Goal: Task Accomplishment & Management: Manage account settings

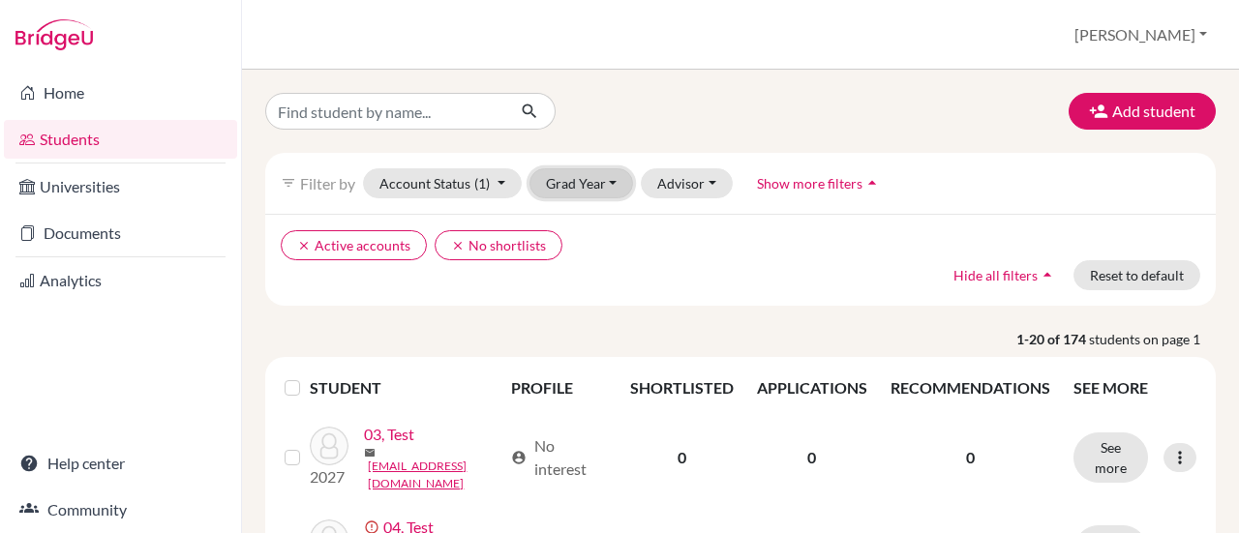
click at [607, 180] on button "Grad Year" at bounding box center [582, 183] width 105 height 30
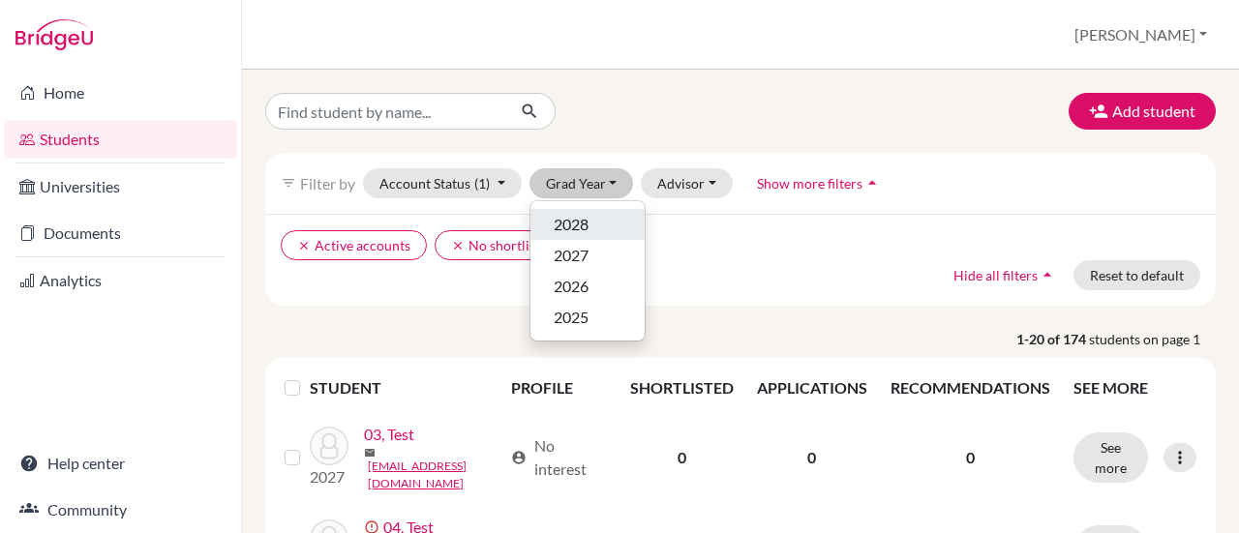
click at [592, 219] on div "2028" at bounding box center [588, 224] width 68 height 23
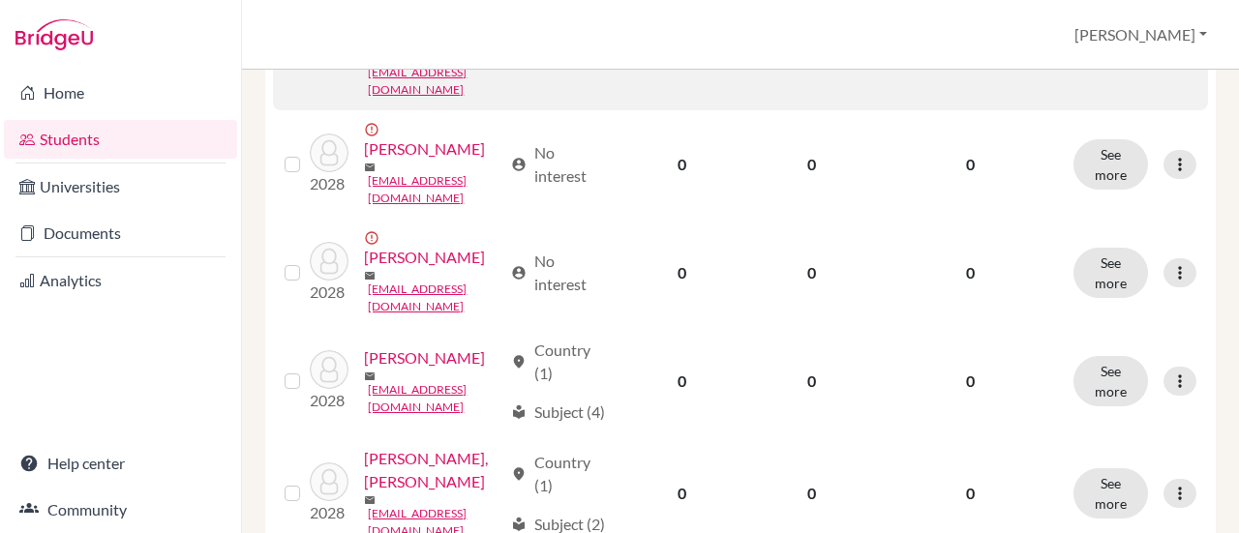
scroll to position [774, 0]
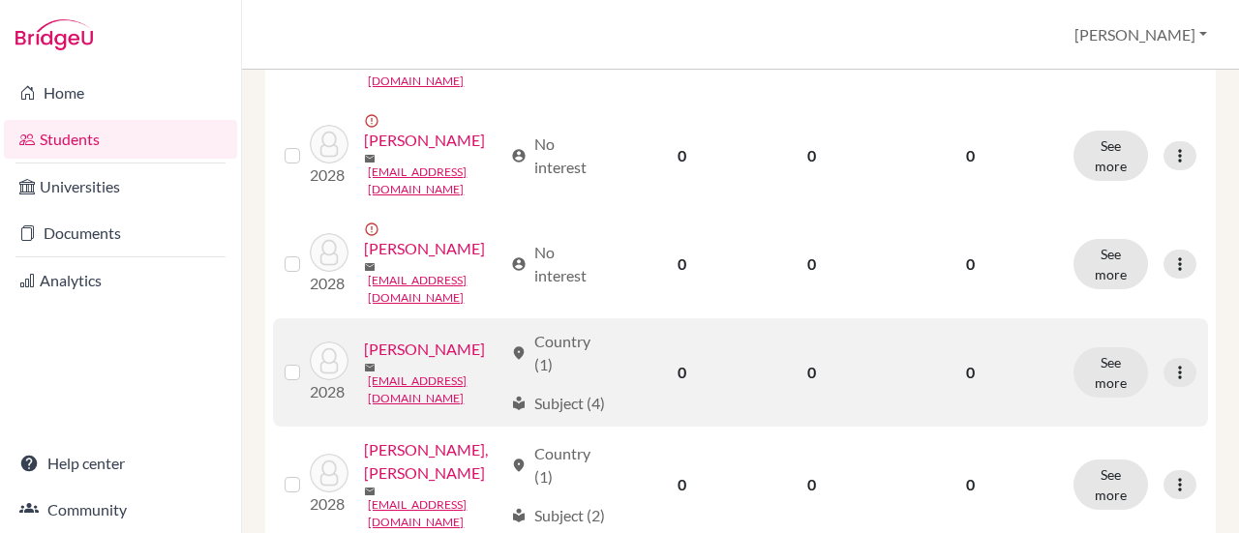
click at [308, 361] on label at bounding box center [308, 361] width 0 height 0
click at [0, 0] on input "checkbox" at bounding box center [0, 0] width 0 height 0
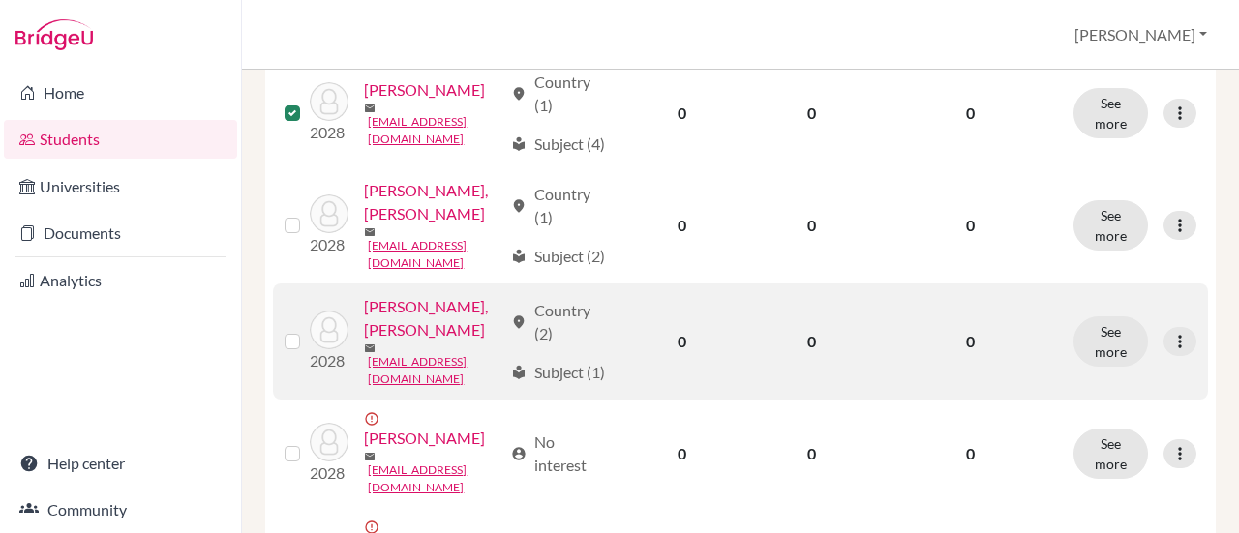
scroll to position [1126, 0]
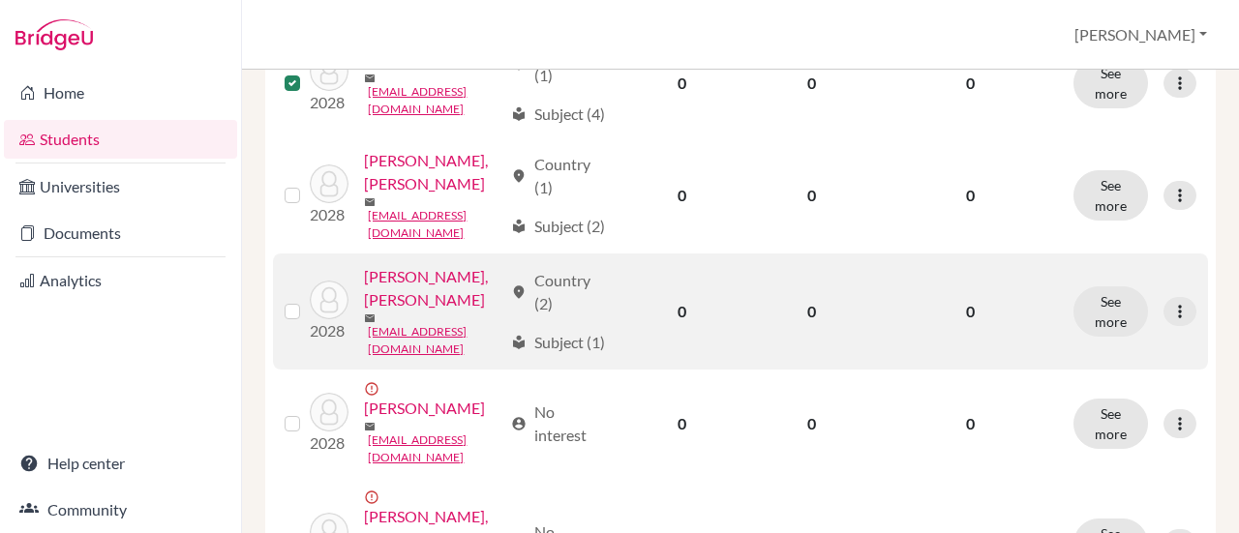
click at [308, 300] on label at bounding box center [308, 300] width 0 height 0
click at [0, 0] on input "checkbox" at bounding box center [0, 0] width 0 height 0
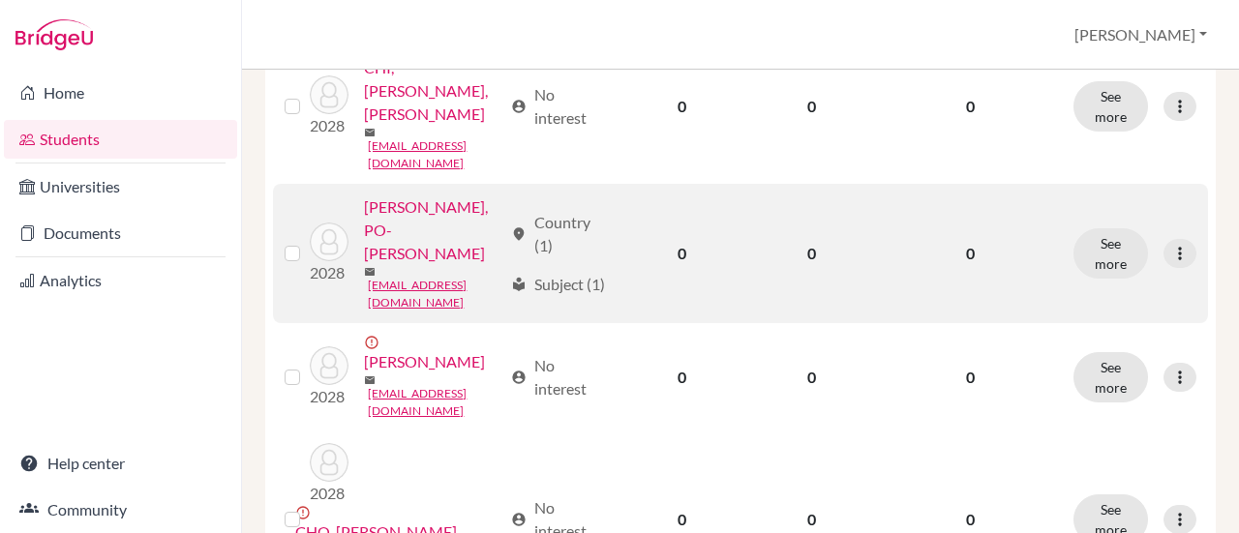
scroll to position [1610, 0]
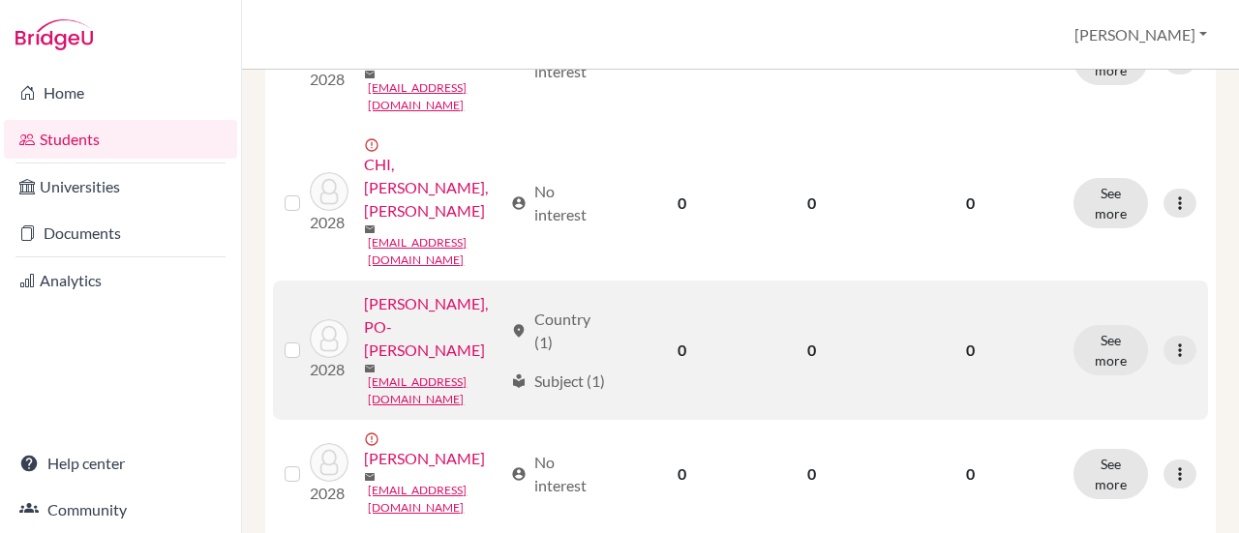
click at [308, 339] on label at bounding box center [308, 339] width 0 height 0
click at [0, 0] on input "checkbox" at bounding box center [0, 0] width 0 height 0
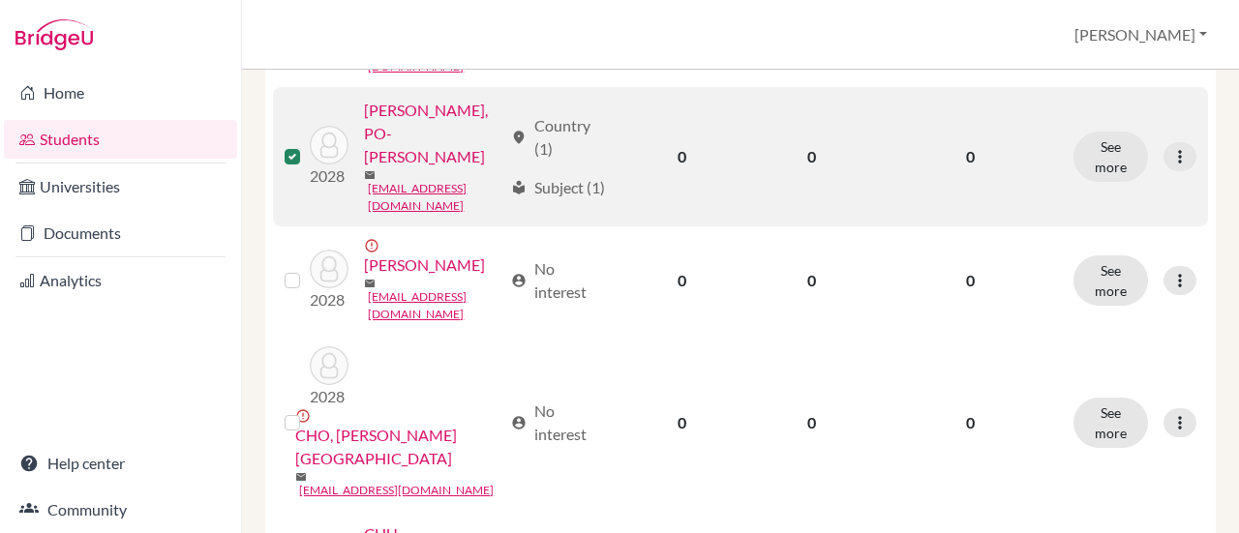
scroll to position [1900, 0]
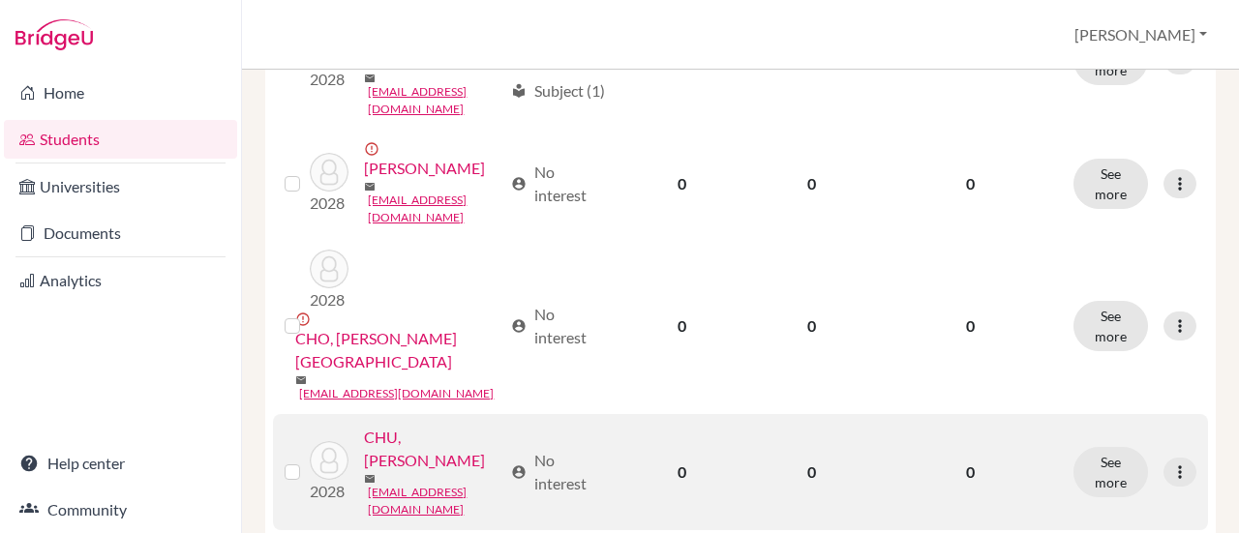
click at [308, 461] on label at bounding box center [308, 461] width 0 height 0
click at [0, 0] on input "checkbox" at bounding box center [0, 0] width 0 height 0
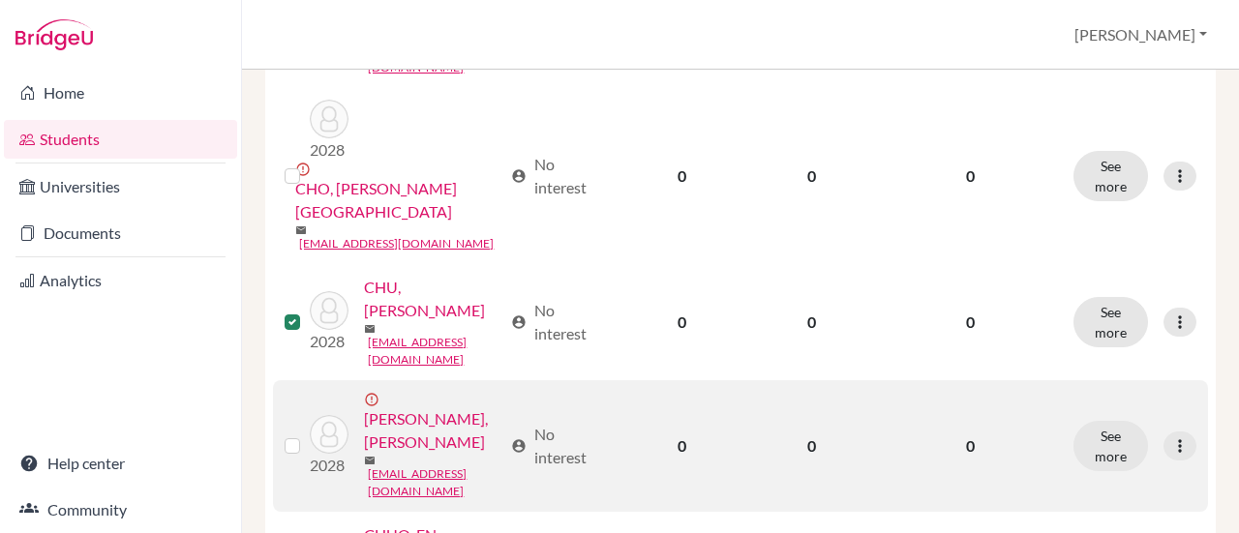
scroll to position [2094, 0]
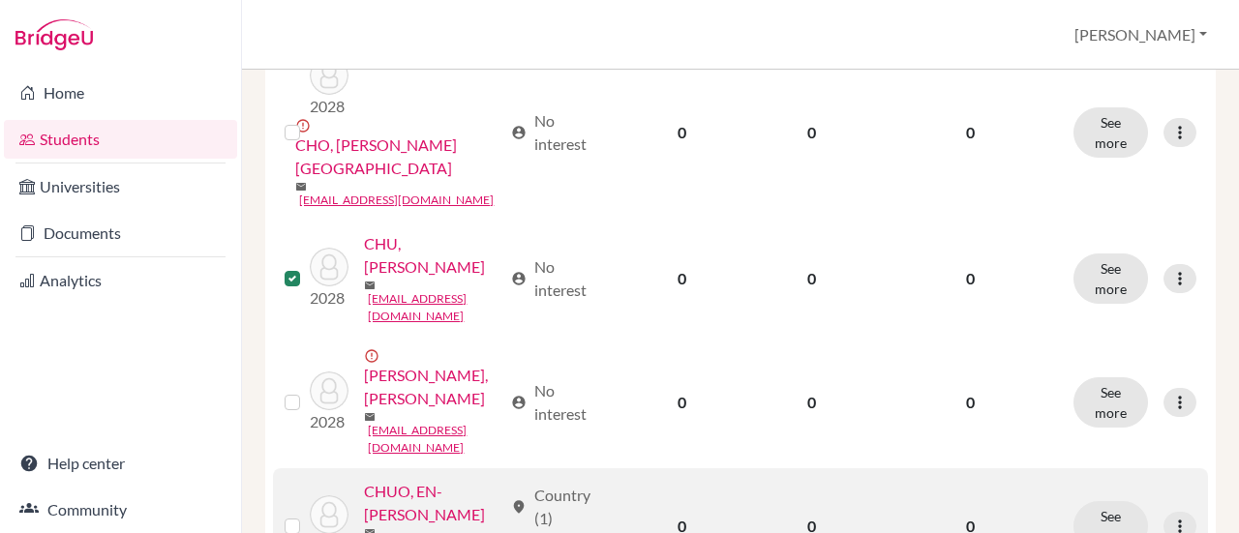
click at [308, 515] on label at bounding box center [308, 515] width 0 height 0
click at [0, 0] on input "checkbox" at bounding box center [0, 0] width 0 height 0
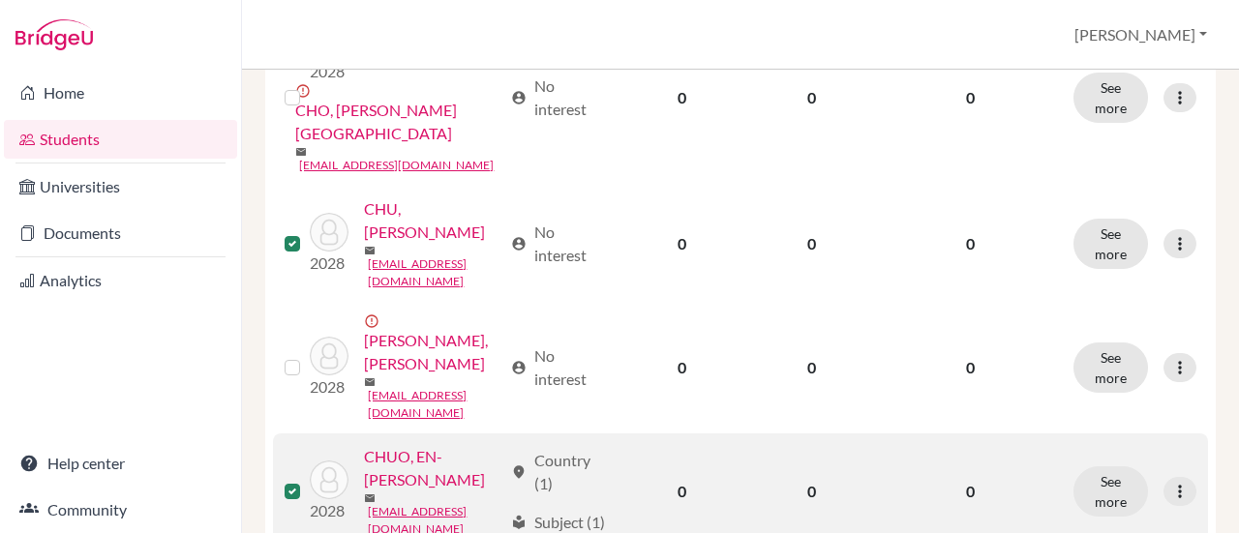
scroll to position [2294, 0]
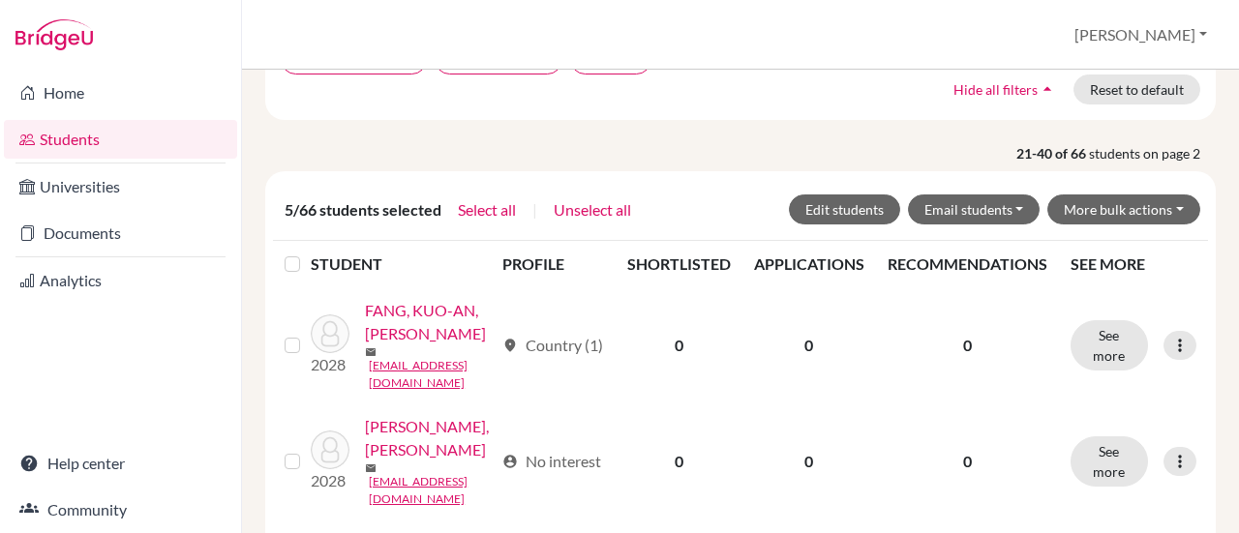
scroll to position [194, 0]
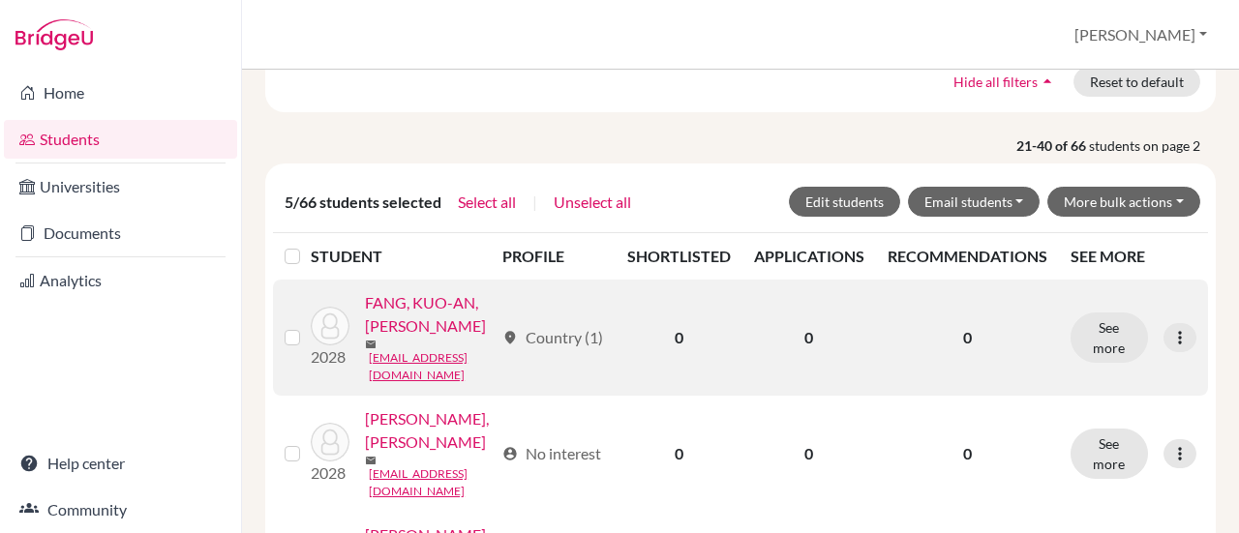
click at [308, 326] on label at bounding box center [308, 326] width 0 height 0
click at [0, 0] on input "checkbox" at bounding box center [0, 0] width 0 height 0
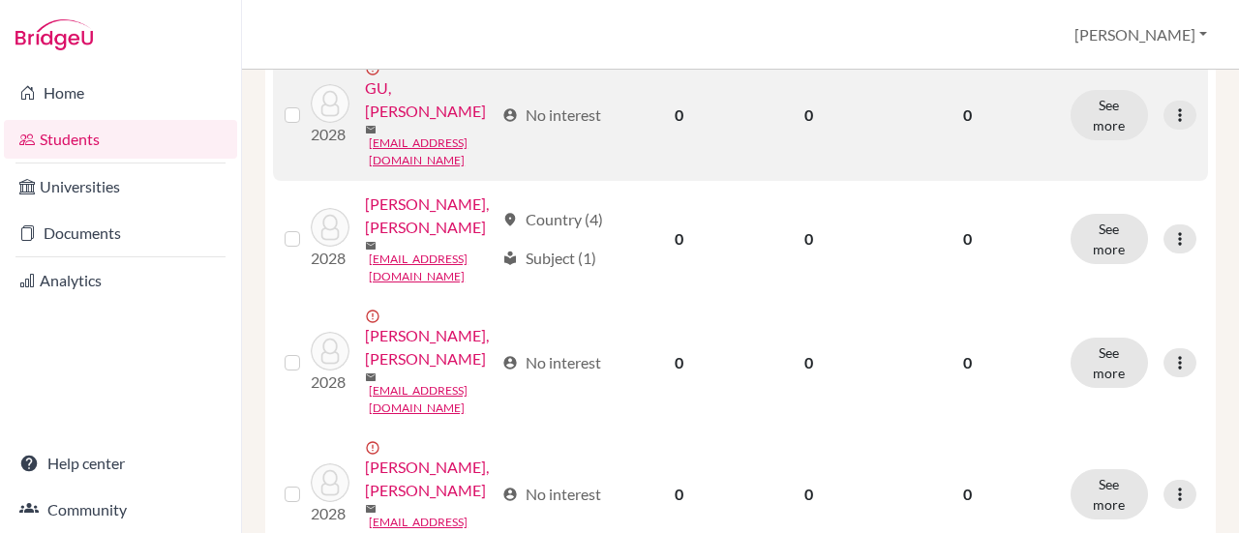
scroll to position [774, 0]
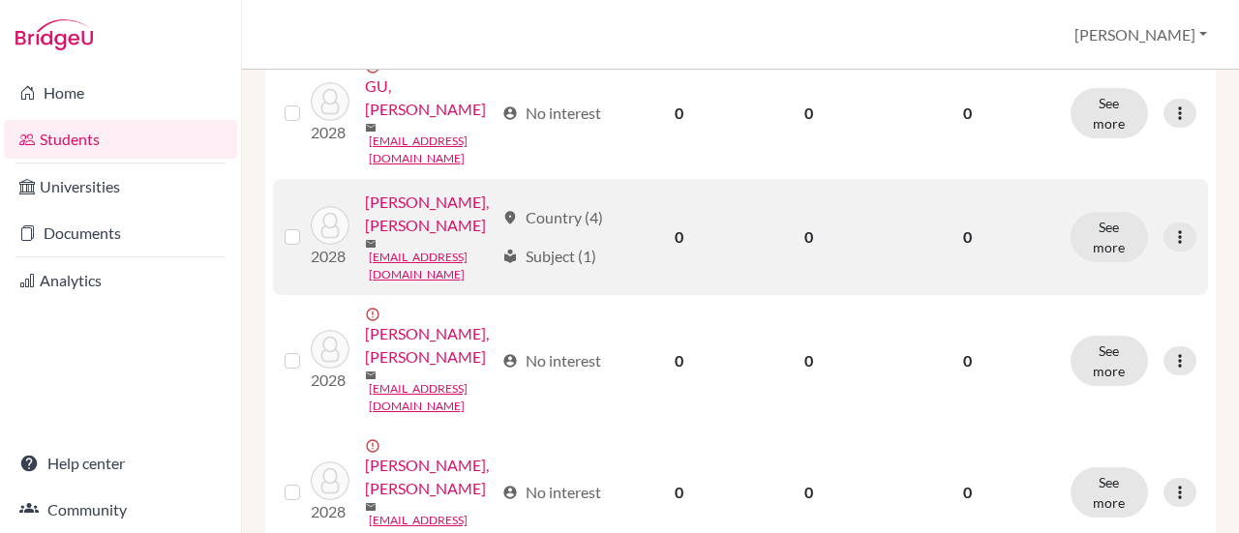
click at [308, 226] on label at bounding box center [308, 226] width 0 height 0
click at [0, 0] on input "checkbox" at bounding box center [0, 0] width 0 height 0
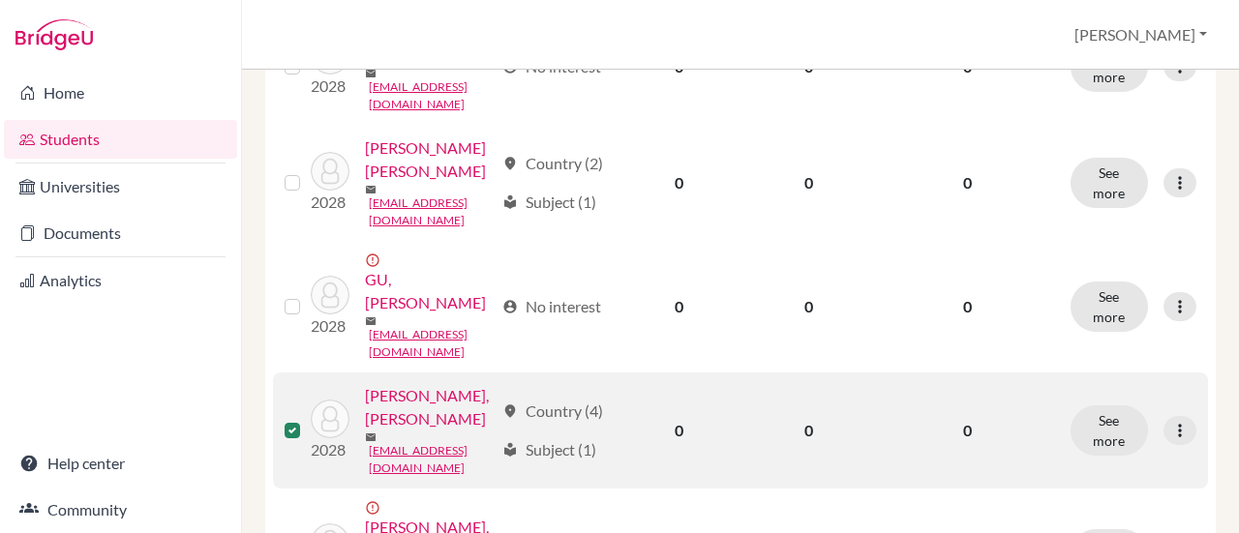
scroll to position [484, 0]
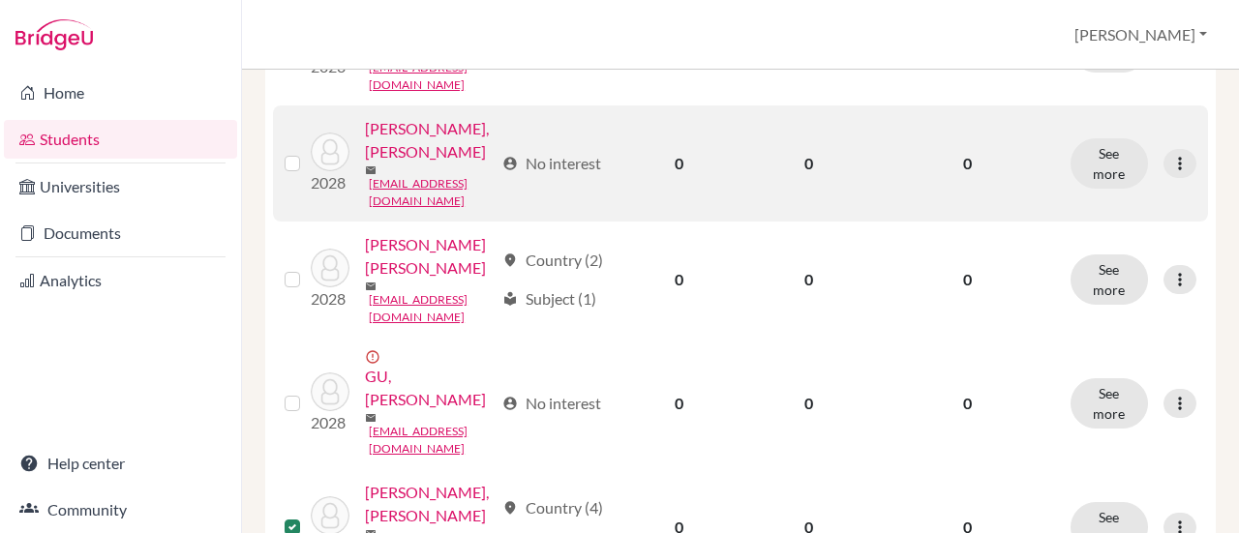
click at [308, 152] on label at bounding box center [308, 152] width 0 height 0
click at [0, 0] on input "checkbox" at bounding box center [0, 0] width 0 height 0
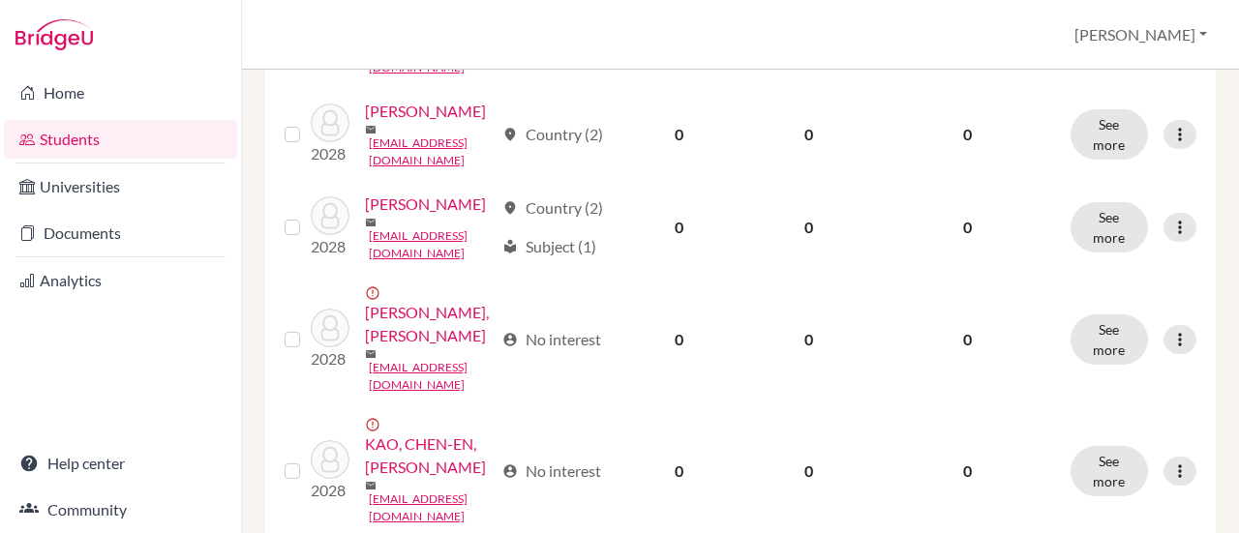
scroll to position [1646, 0]
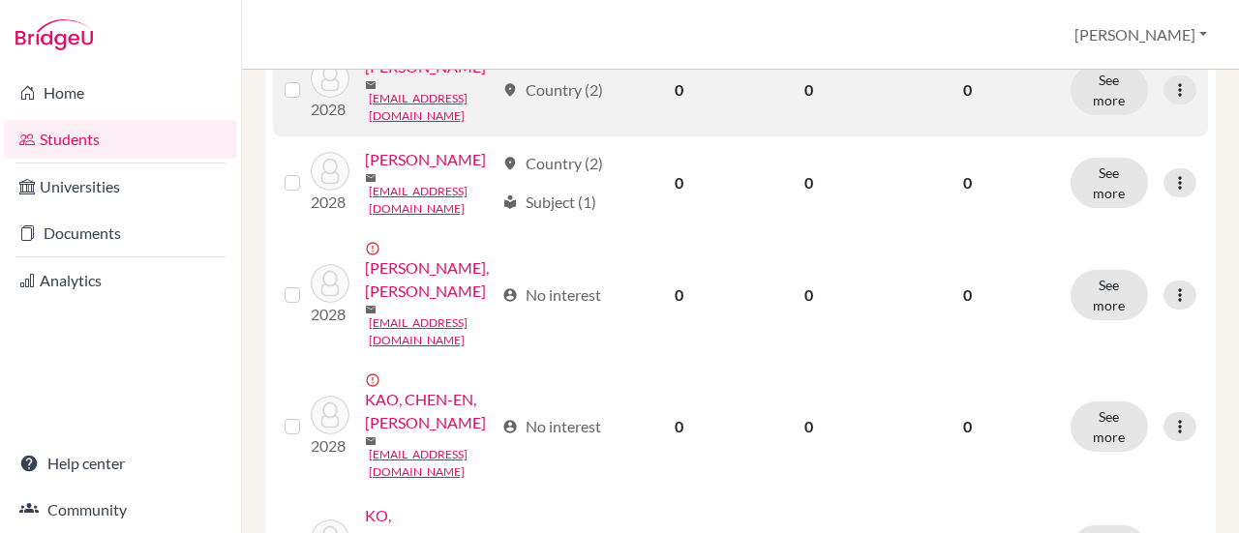
click at [308, 78] on label at bounding box center [308, 78] width 0 height 0
click at [0, 0] on input "checkbox" at bounding box center [0, 0] width 0 height 0
click at [308, 78] on label at bounding box center [308, 78] width 0 height 0
click at [0, 0] on input "checkbox" at bounding box center [0, 0] width 0 height 0
click at [308, 78] on label at bounding box center [308, 78] width 0 height 0
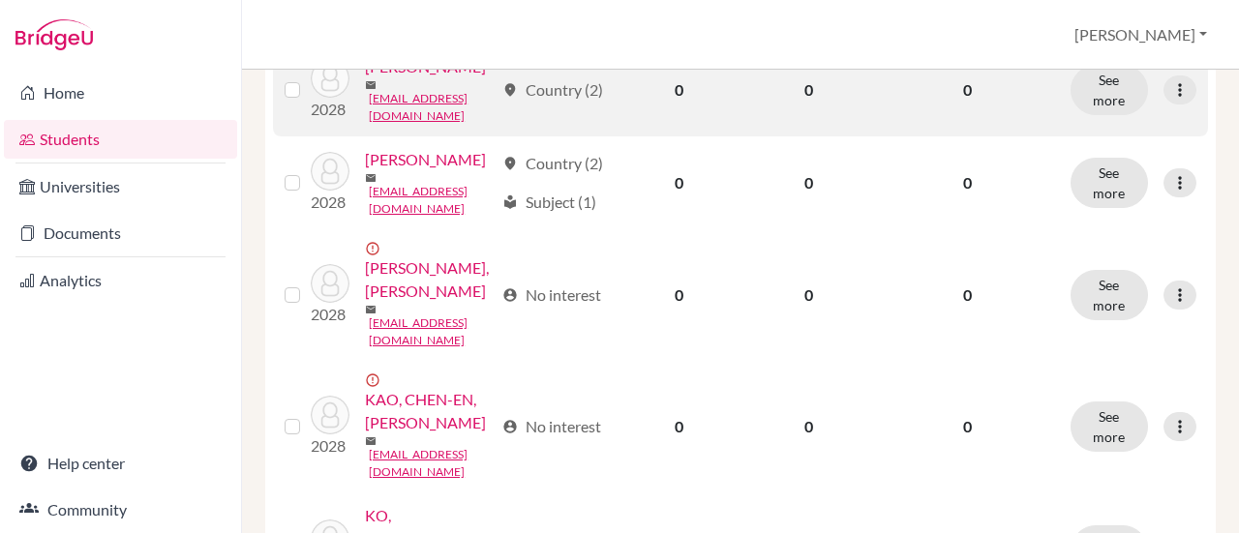
click at [0, 0] on input "checkbox" at bounding box center [0, 0] width 0 height 0
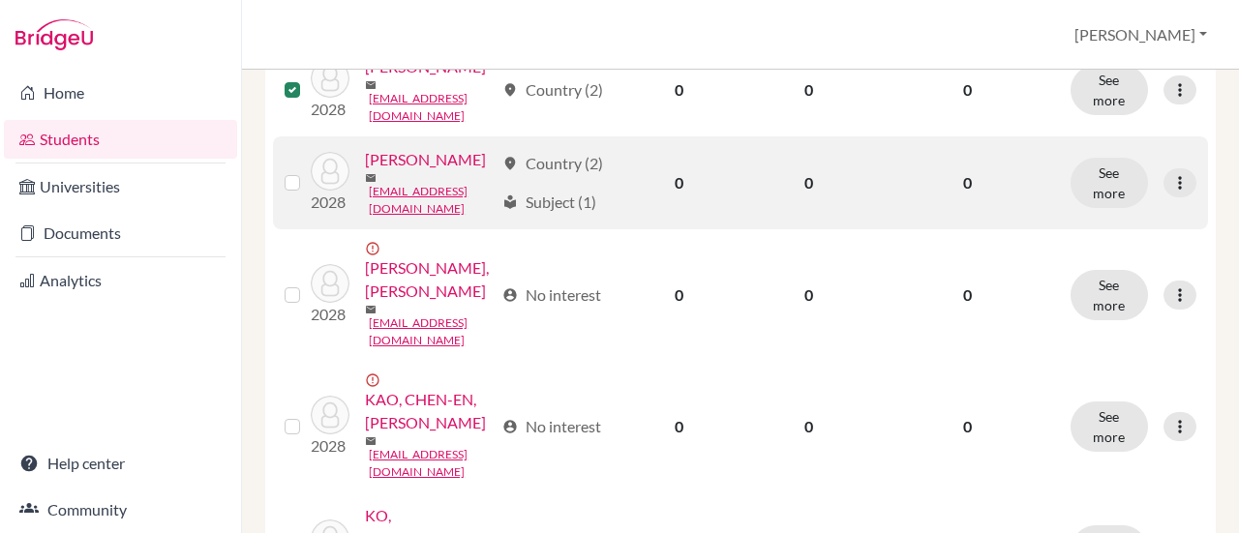
click at [308, 171] on label at bounding box center [308, 171] width 0 height 0
click at [0, 0] on input "checkbox" at bounding box center [0, 0] width 0 height 0
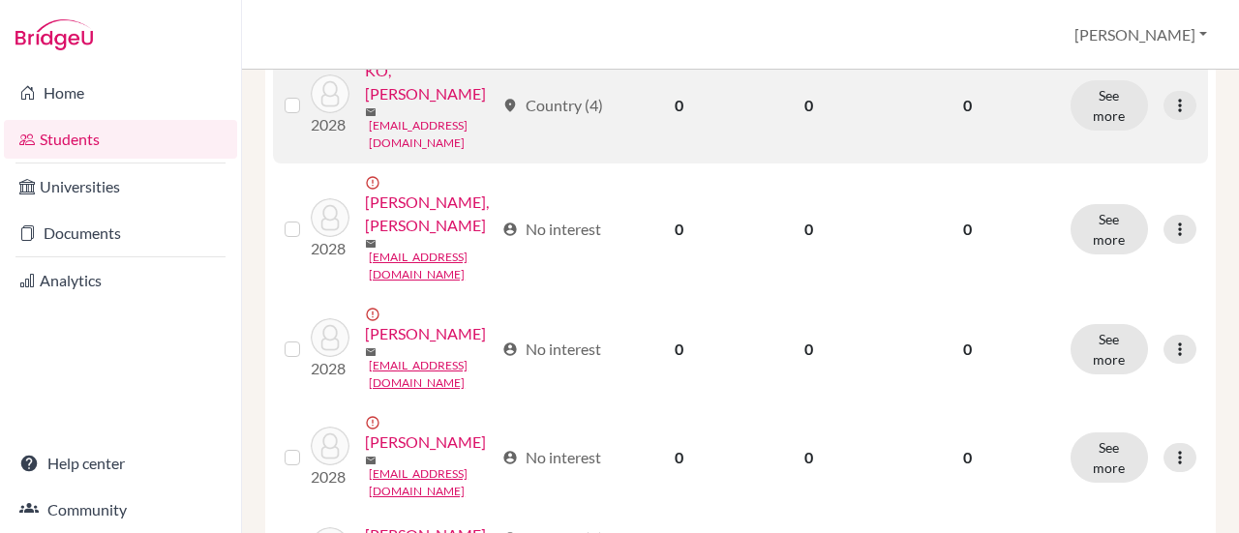
scroll to position [2130, 0]
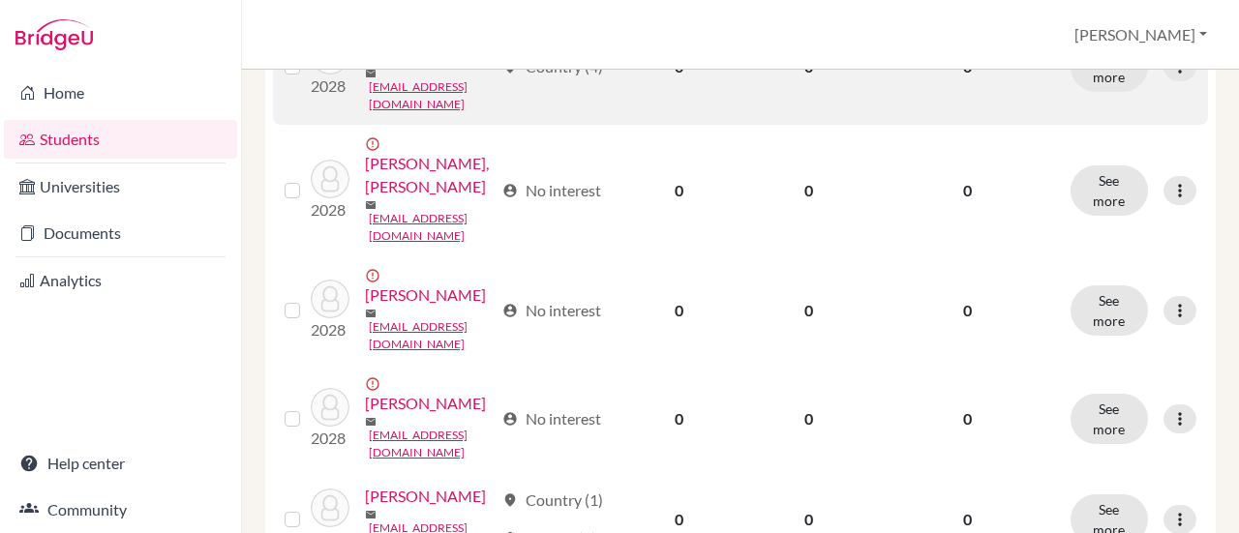
click at [308, 55] on label at bounding box center [308, 55] width 0 height 0
click at [0, 0] on input "checkbox" at bounding box center [0, 0] width 0 height 0
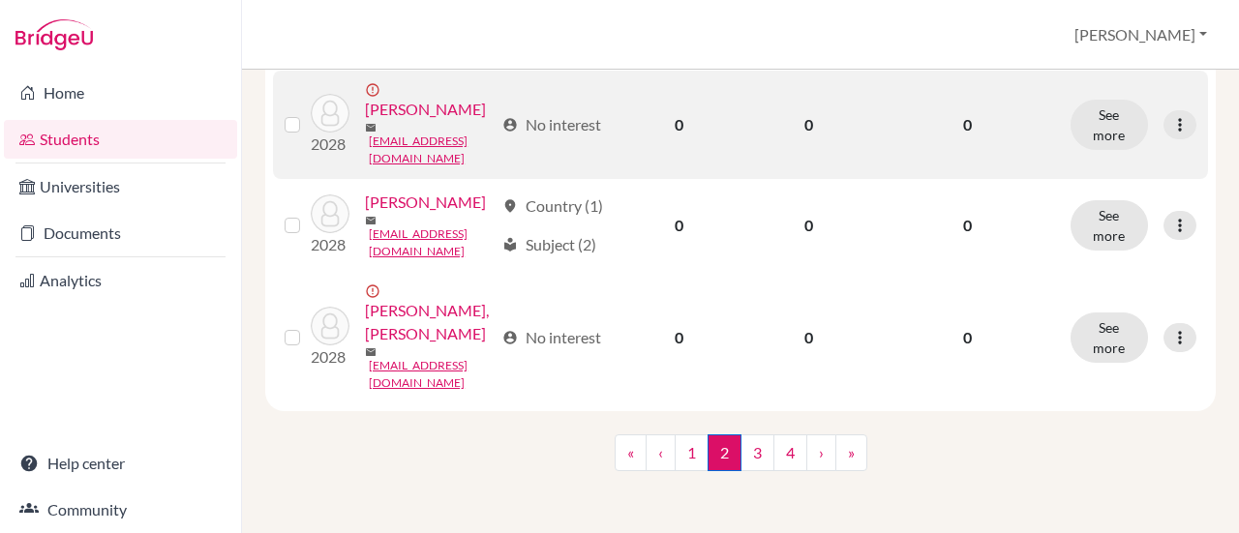
scroll to position [2614, 0]
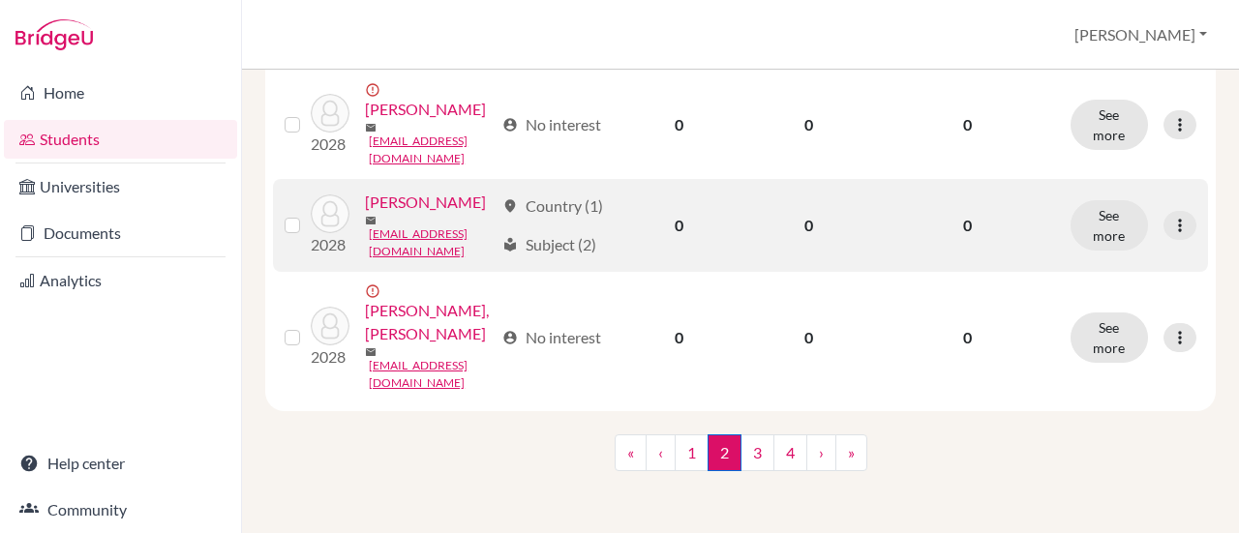
click at [308, 214] on label at bounding box center [308, 214] width 0 height 0
click at [0, 0] on input "checkbox" at bounding box center [0, 0] width 0 height 0
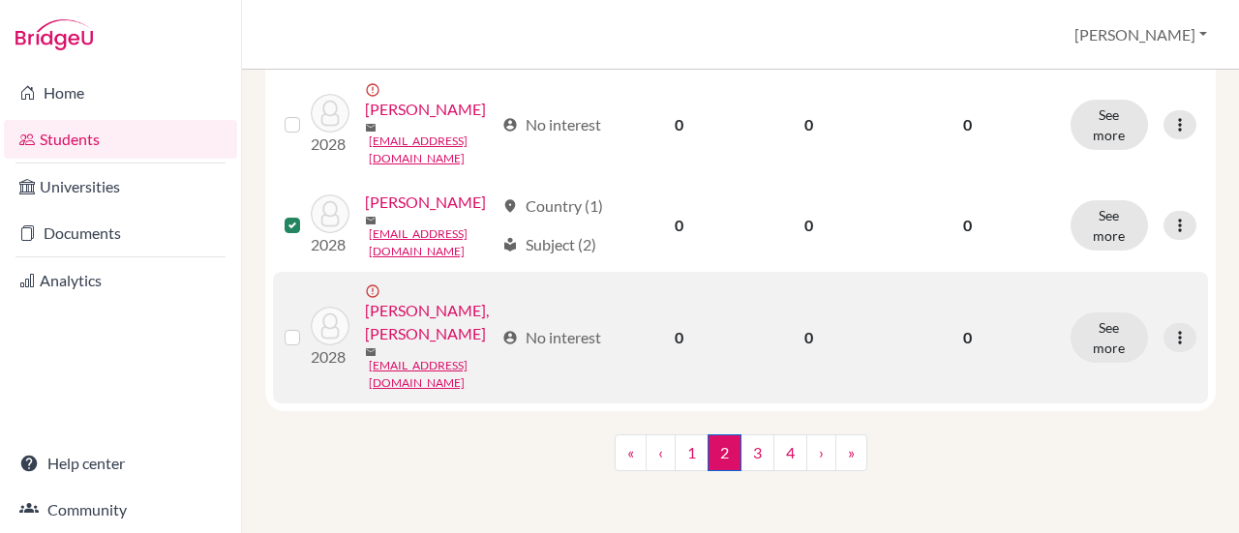
scroll to position [2699, 0]
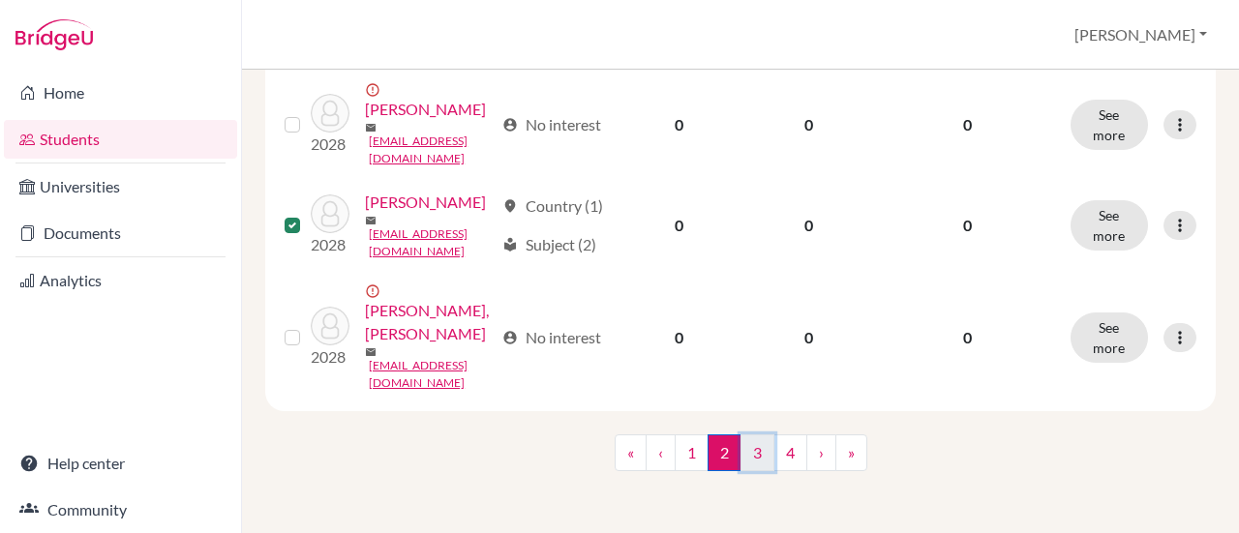
click at [752, 456] on link "3" at bounding box center [758, 453] width 34 height 37
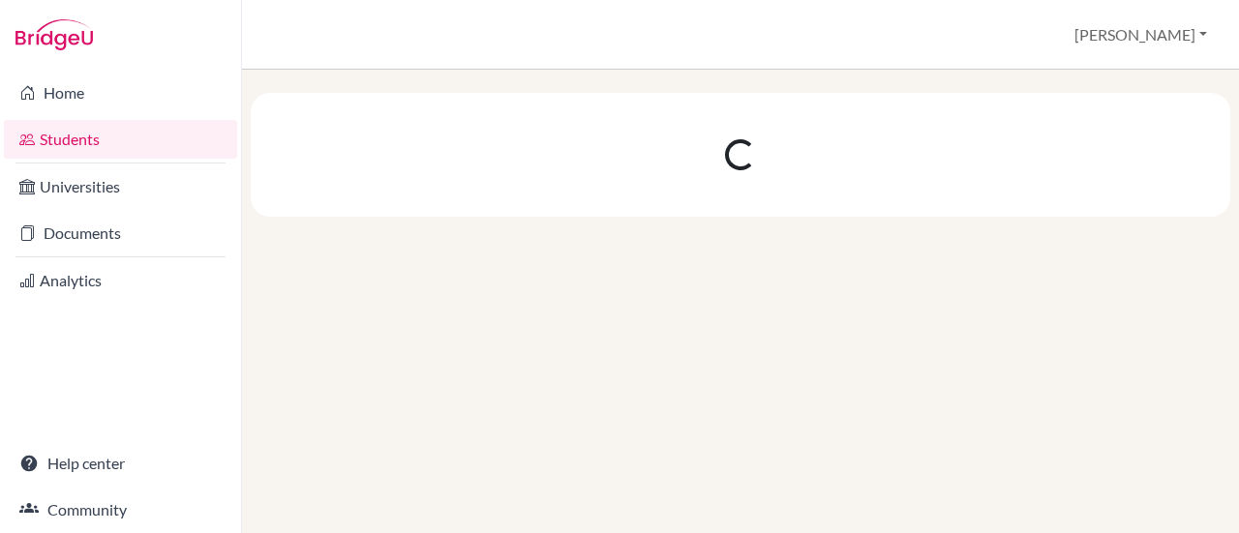
scroll to position [0, 0]
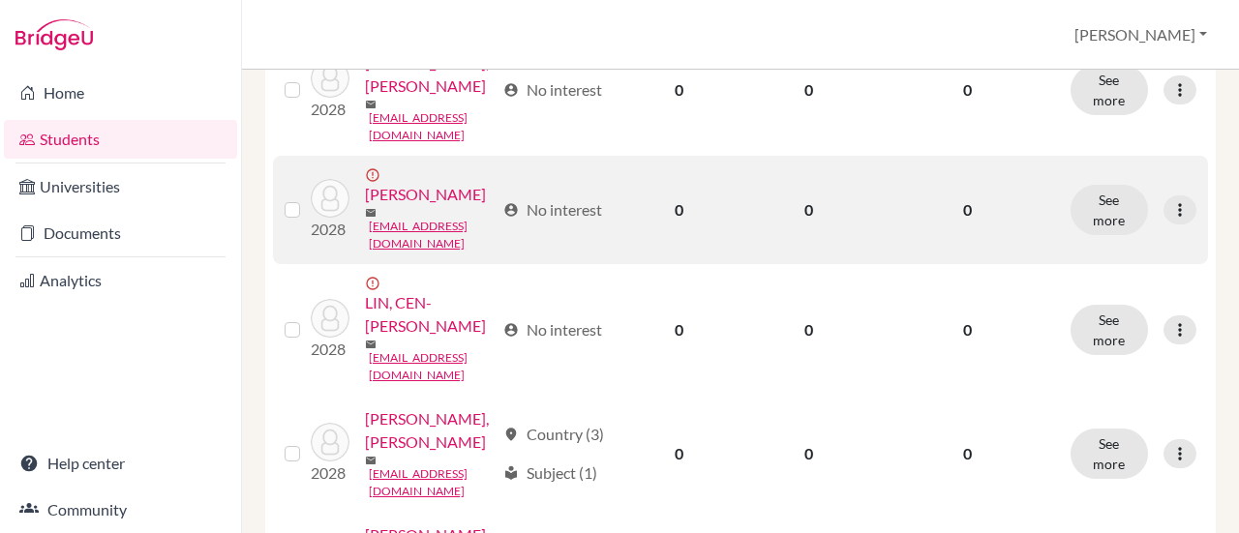
scroll to position [678, 0]
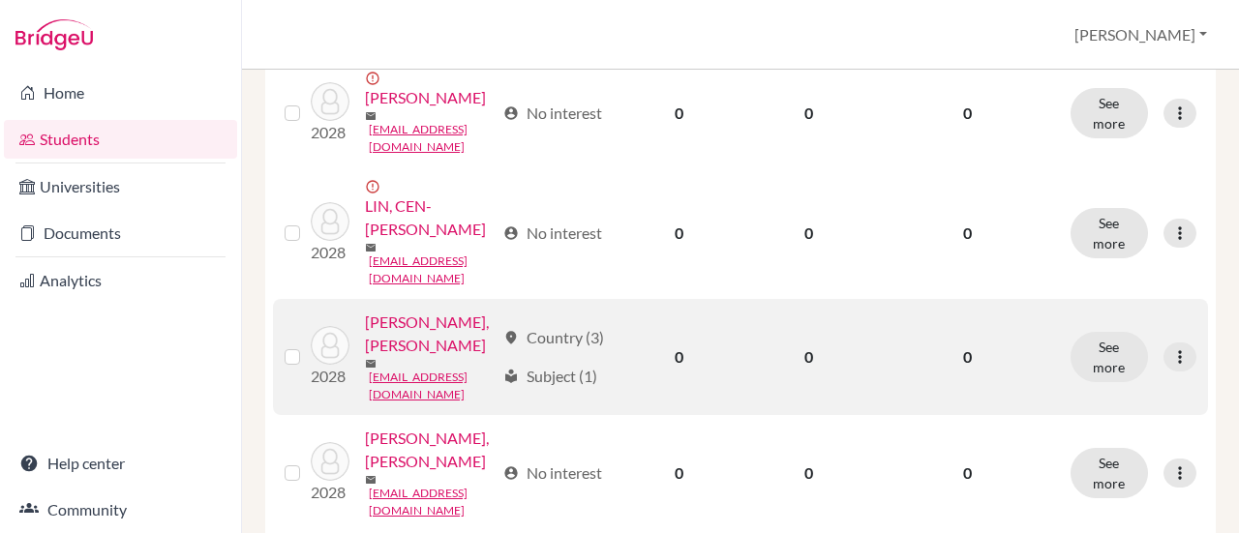
click at [308, 346] on label at bounding box center [308, 346] width 0 height 0
click at [0, 0] on input "checkbox" at bounding box center [0, 0] width 0 height 0
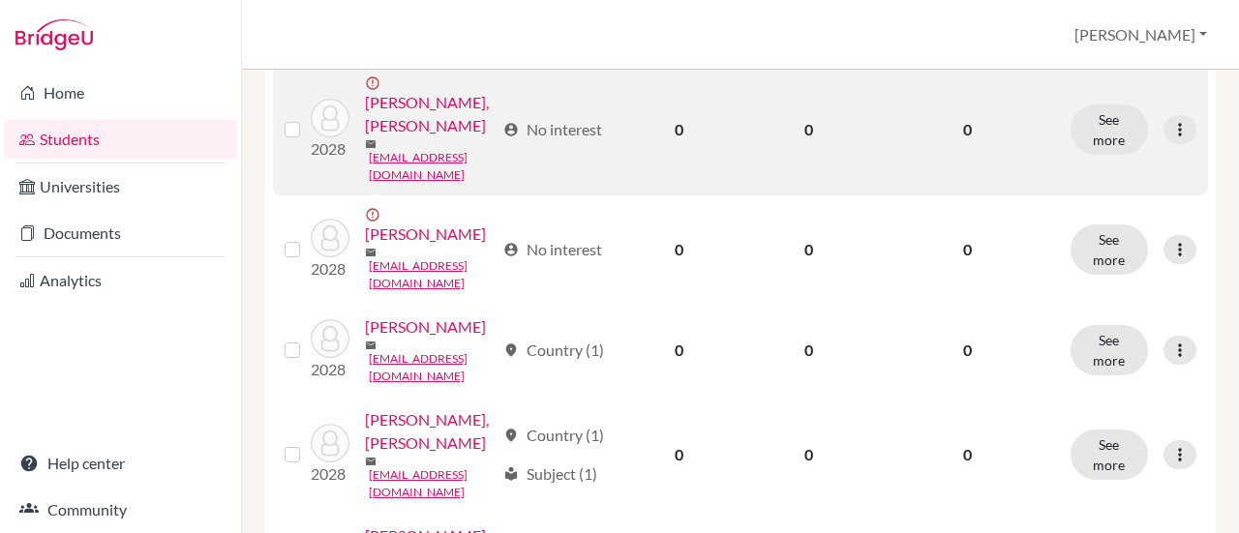
scroll to position [1162, 0]
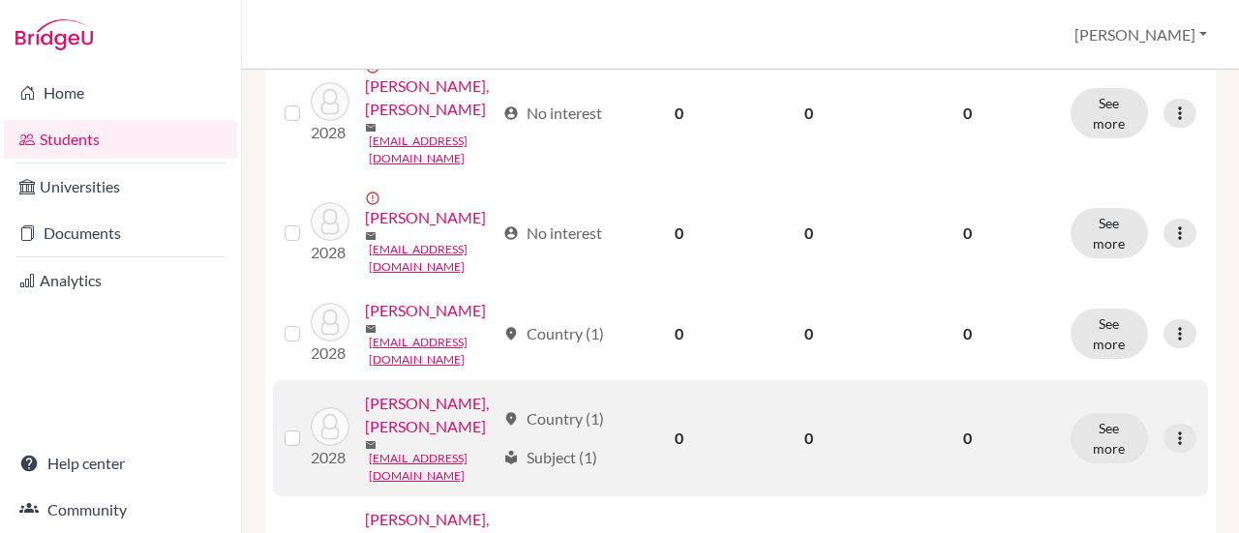
click at [308, 427] on label at bounding box center [308, 427] width 0 height 0
click at [0, 0] on input "checkbox" at bounding box center [0, 0] width 0 height 0
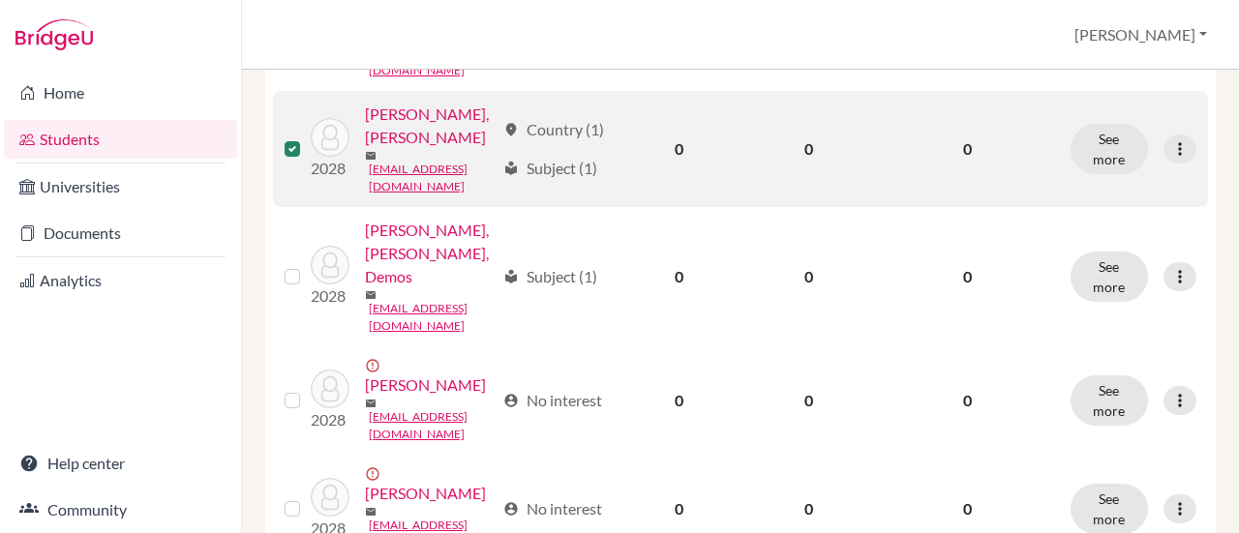
scroll to position [1452, 0]
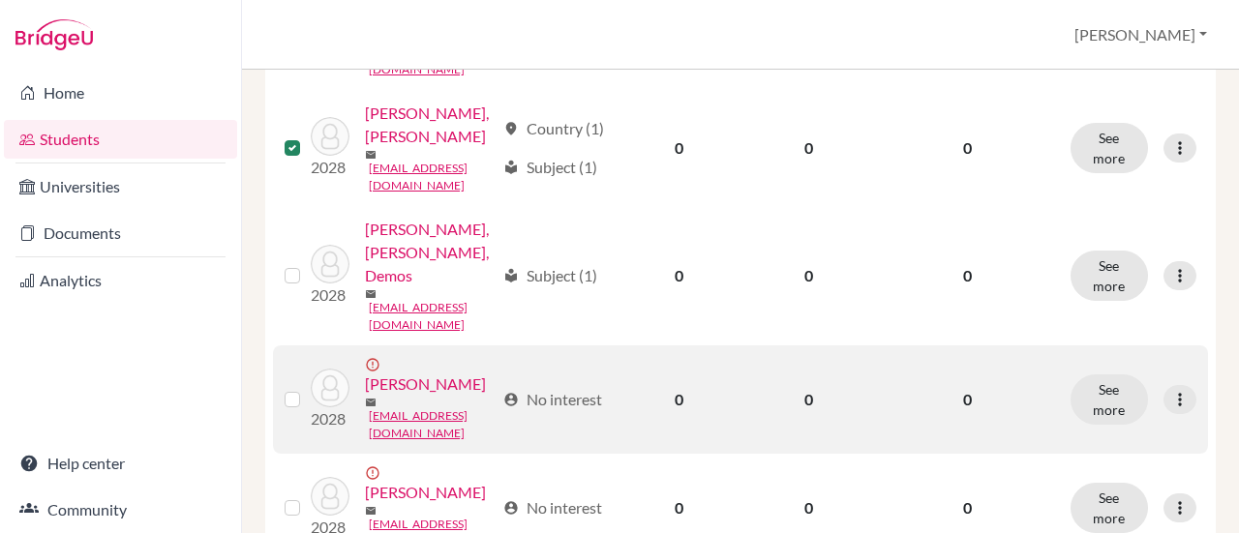
click at [308, 388] on label at bounding box center [308, 388] width 0 height 0
click at [0, 0] on input "checkbox" at bounding box center [0, 0] width 0 height 0
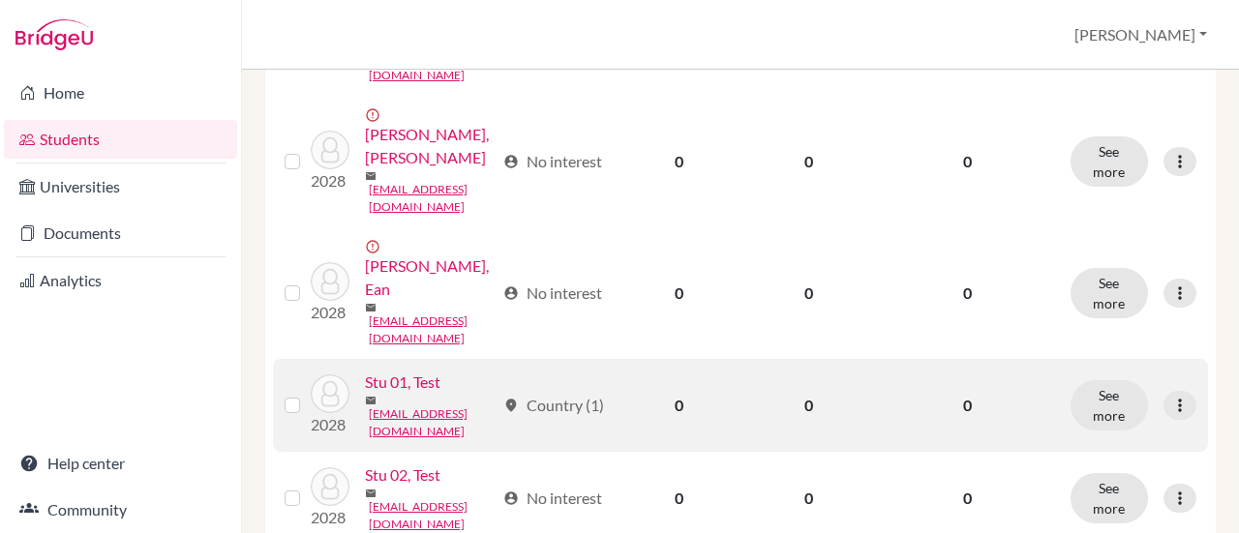
scroll to position [2316, 0]
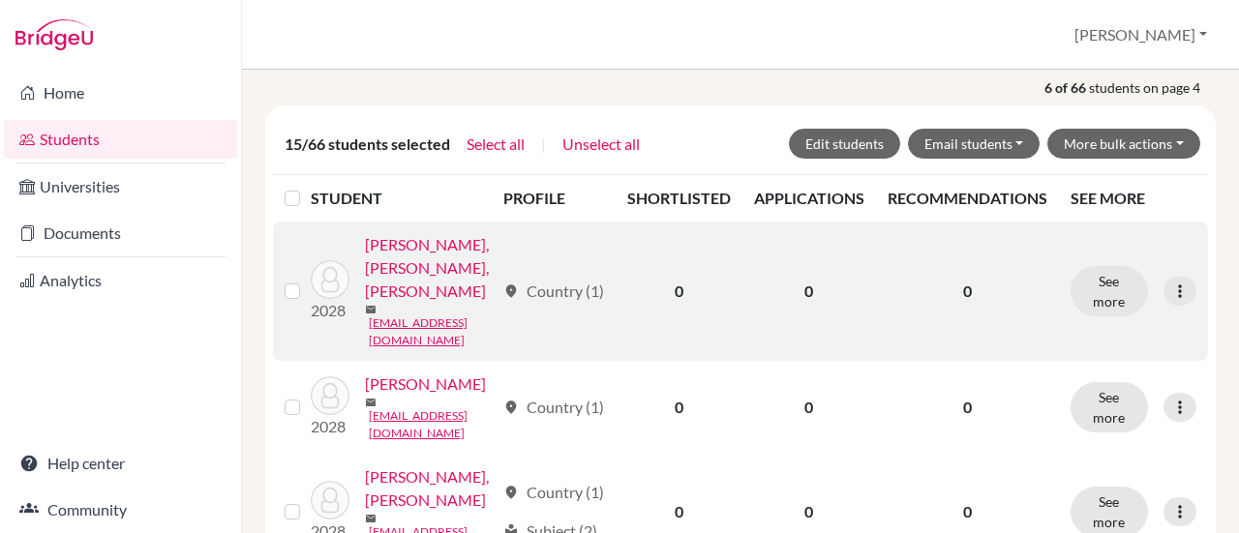
scroll to position [290, 0]
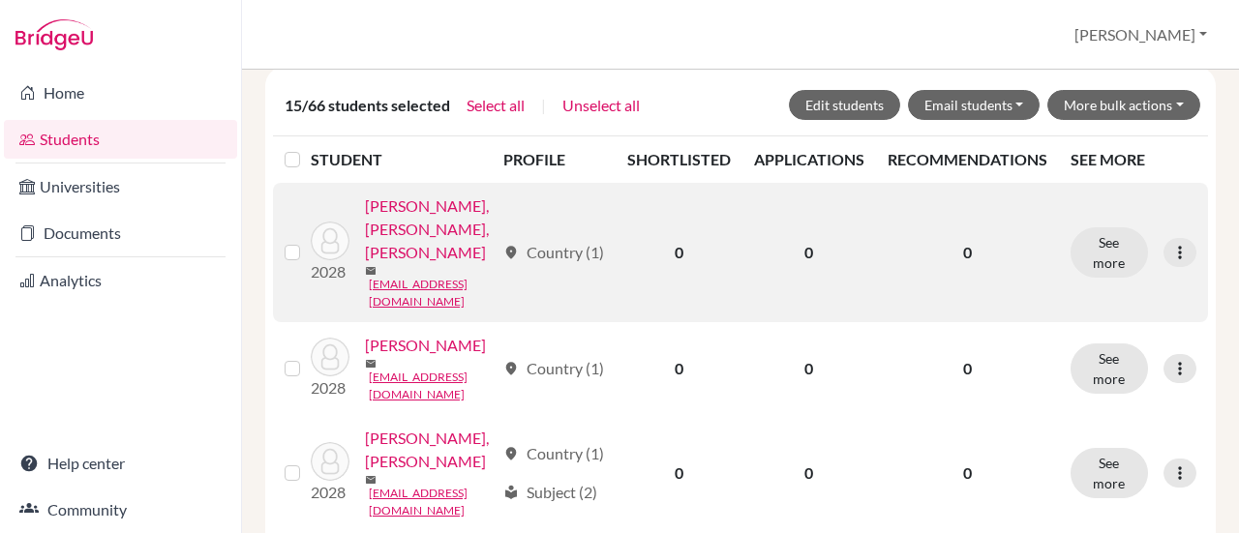
click at [308, 241] on label at bounding box center [308, 241] width 0 height 0
click at [0, 0] on input "checkbox" at bounding box center [0, 0] width 0 height 0
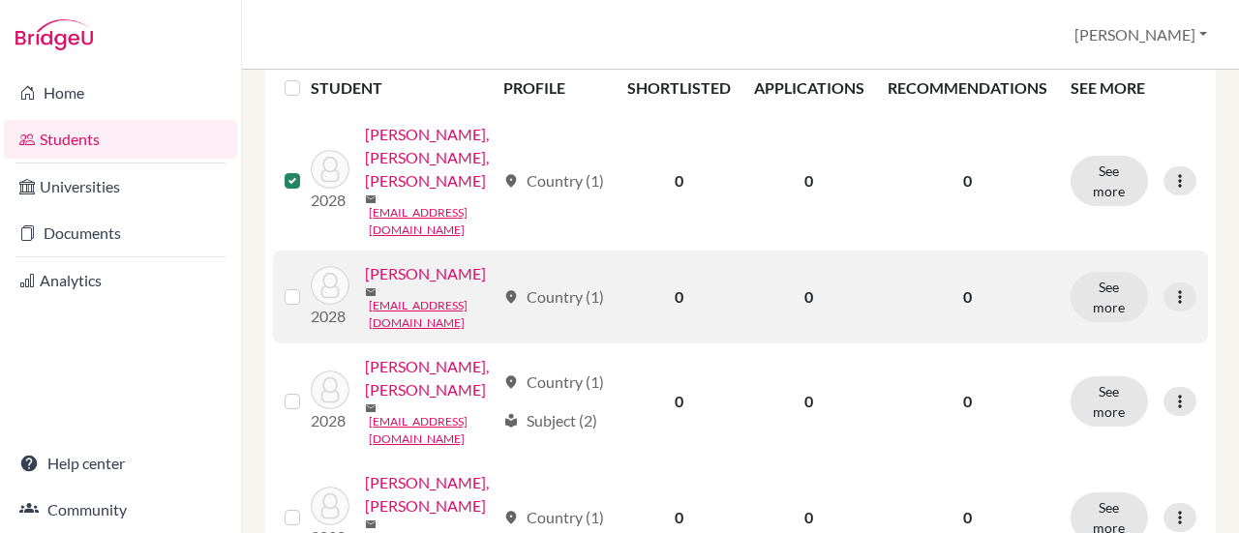
scroll to position [387, 0]
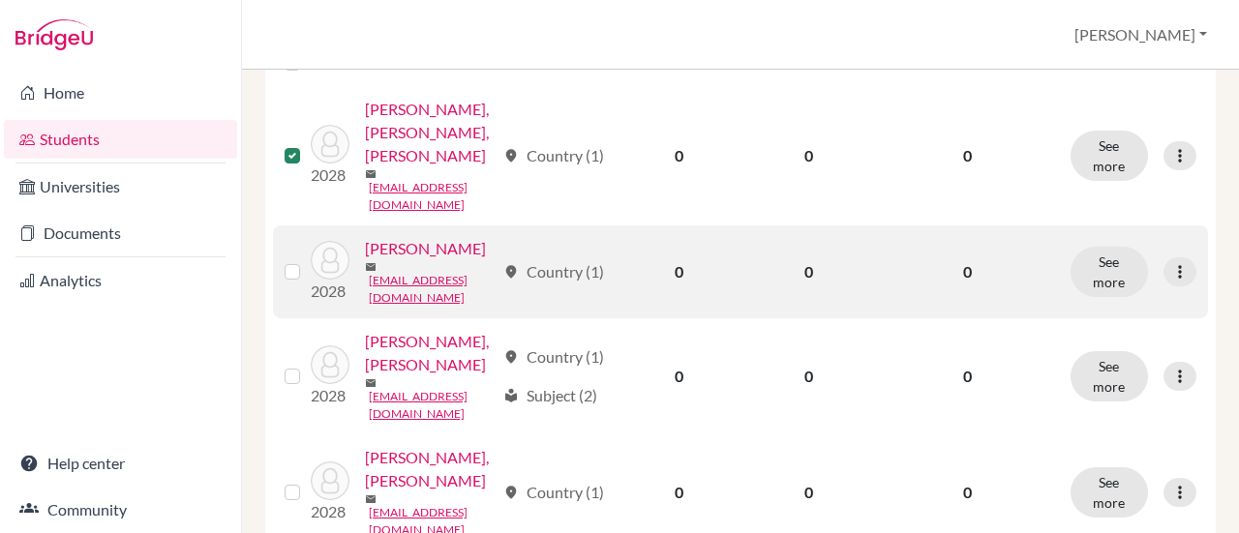
click at [308, 260] on label at bounding box center [308, 260] width 0 height 0
click at [0, 0] on input "checkbox" at bounding box center [0, 0] width 0 height 0
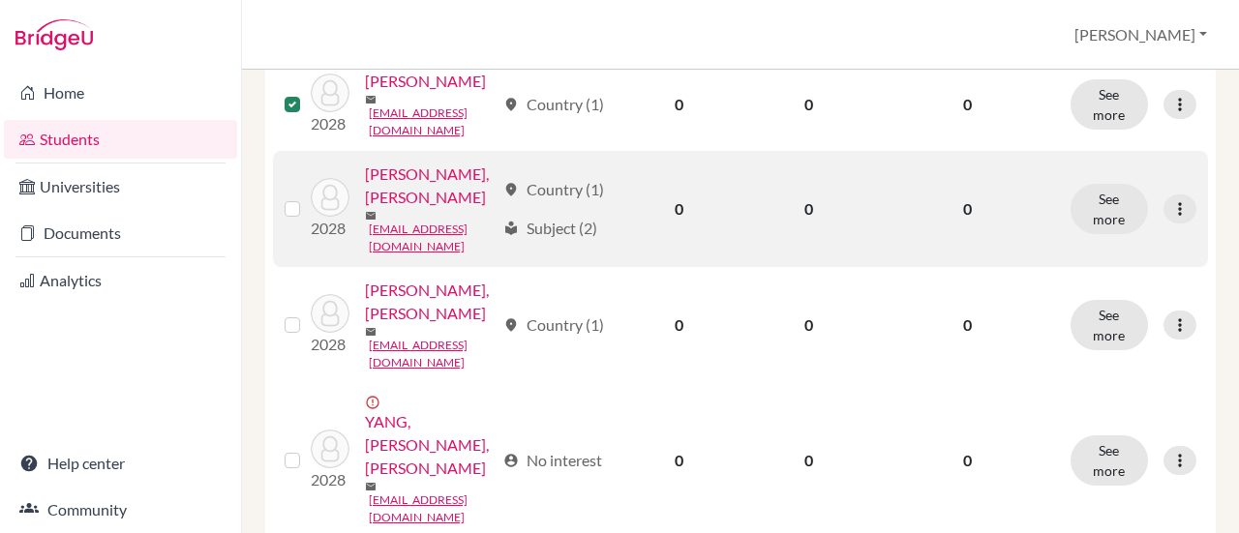
scroll to position [581, 0]
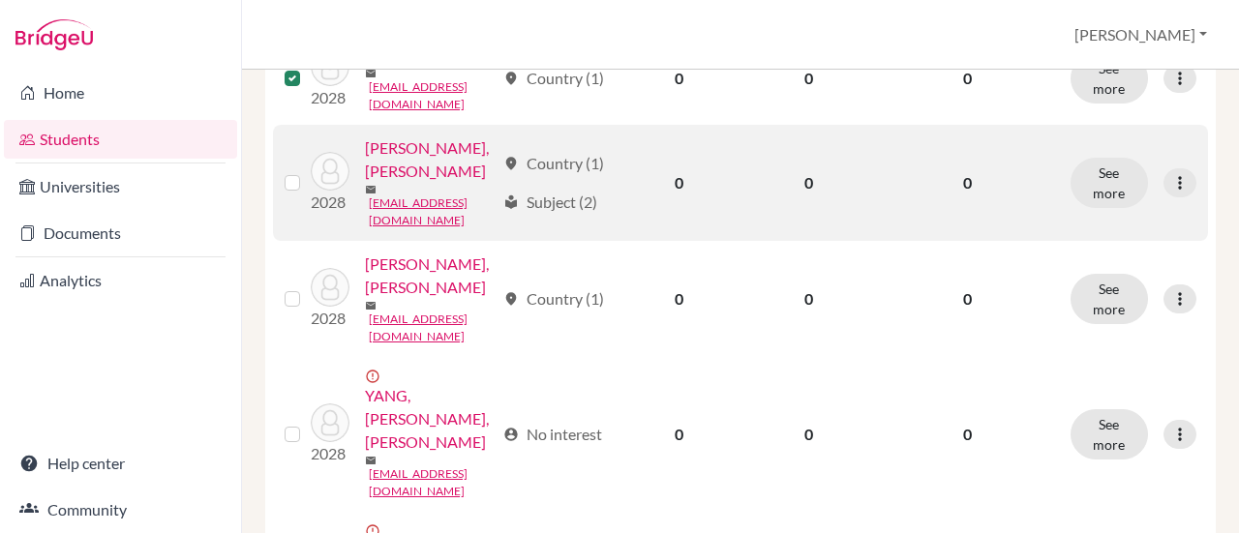
click at [308, 171] on label at bounding box center [308, 171] width 0 height 0
click at [0, 0] on input "checkbox" at bounding box center [0, 0] width 0 height 0
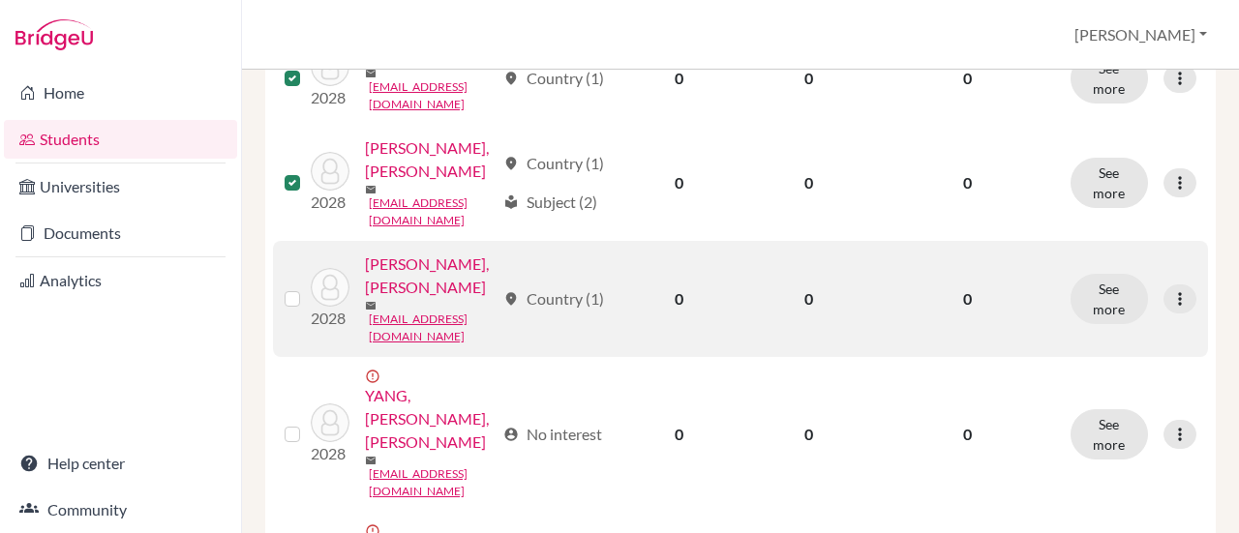
click at [308, 288] on label at bounding box center [308, 288] width 0 height 0
click at [0, 0] on input "checkbox" at bounding box center [0, 0] width 0 height 0
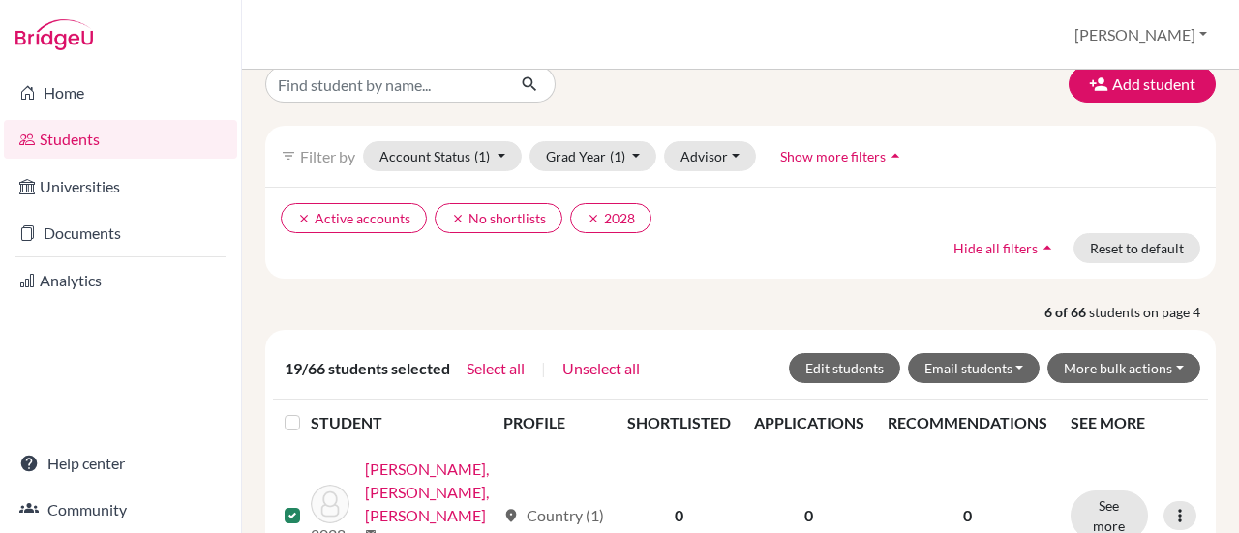
scroll to position [0, 0]
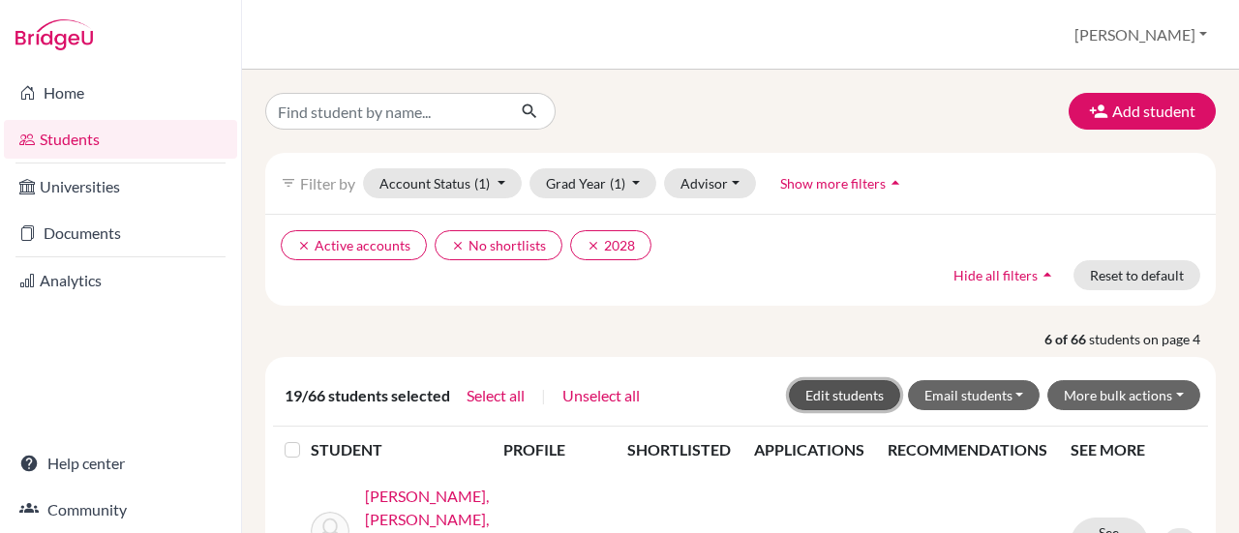
click at [838, 396] on button "Edit students" at bounding box center [844, 395] width 111 height 30
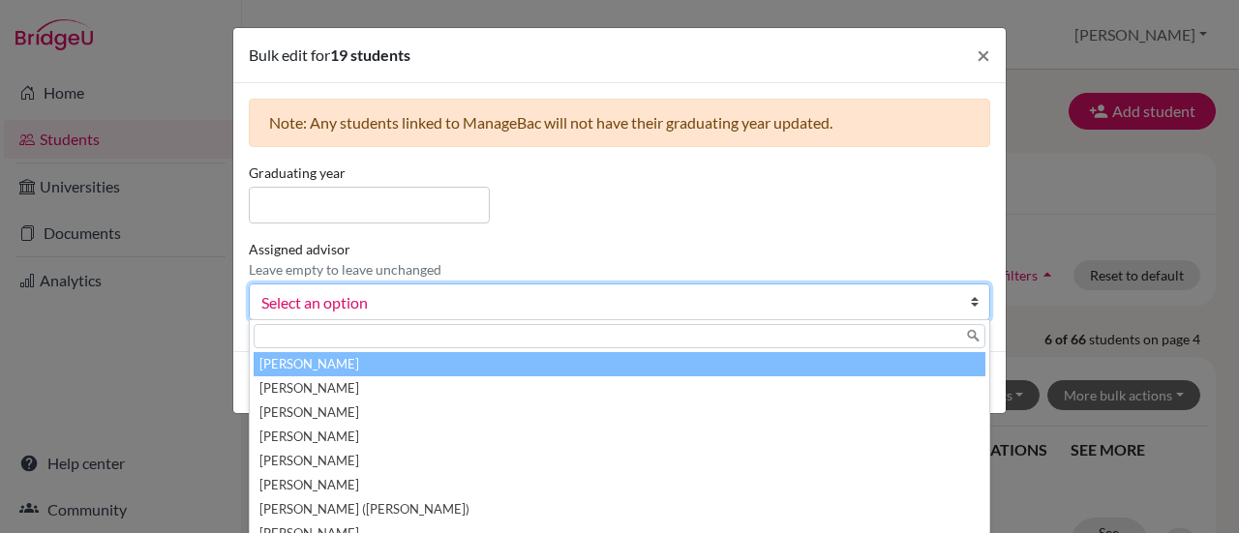
click at [976, 305] on b at bounding box center [979, 302] width 19 height 35
click at [821, 194] on div "Graduating year Assigned advisor Leave empty to leave unchanged [PERSON_NAME], …" at bounding box center [619, 249] width 751 height 173
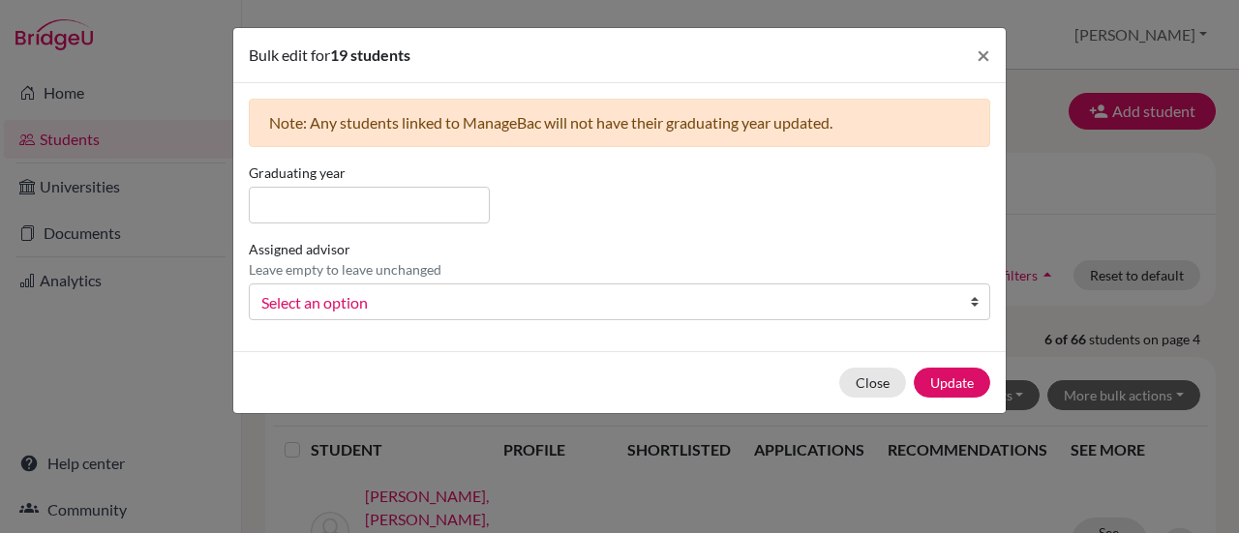
click at [971, 302] on b at bounding box center [979, 302] width 19 height 35
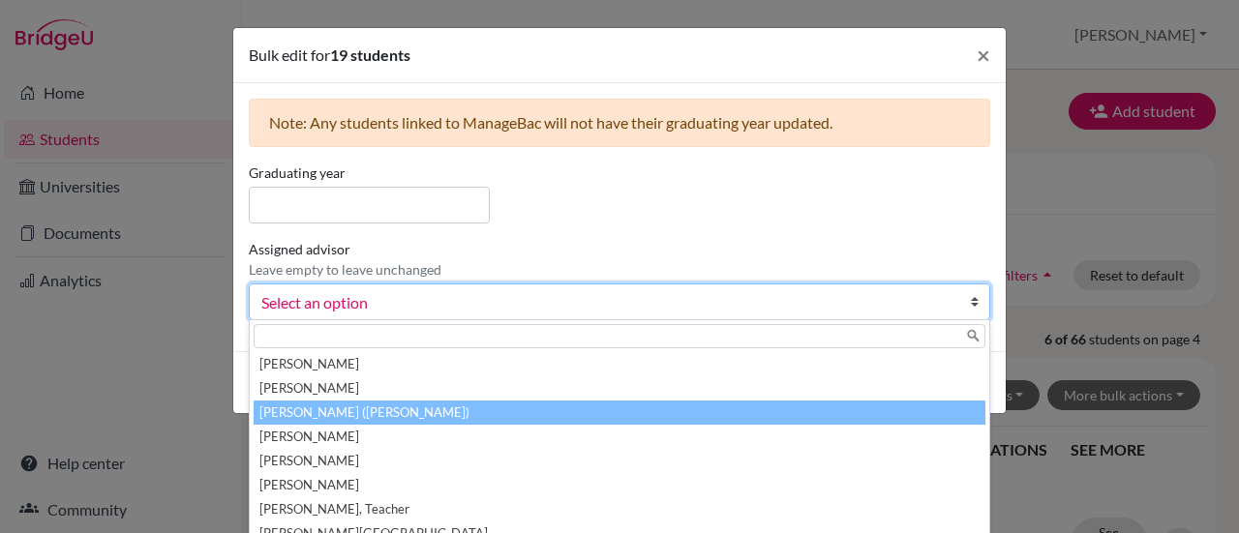
scroll to position [155, 0]
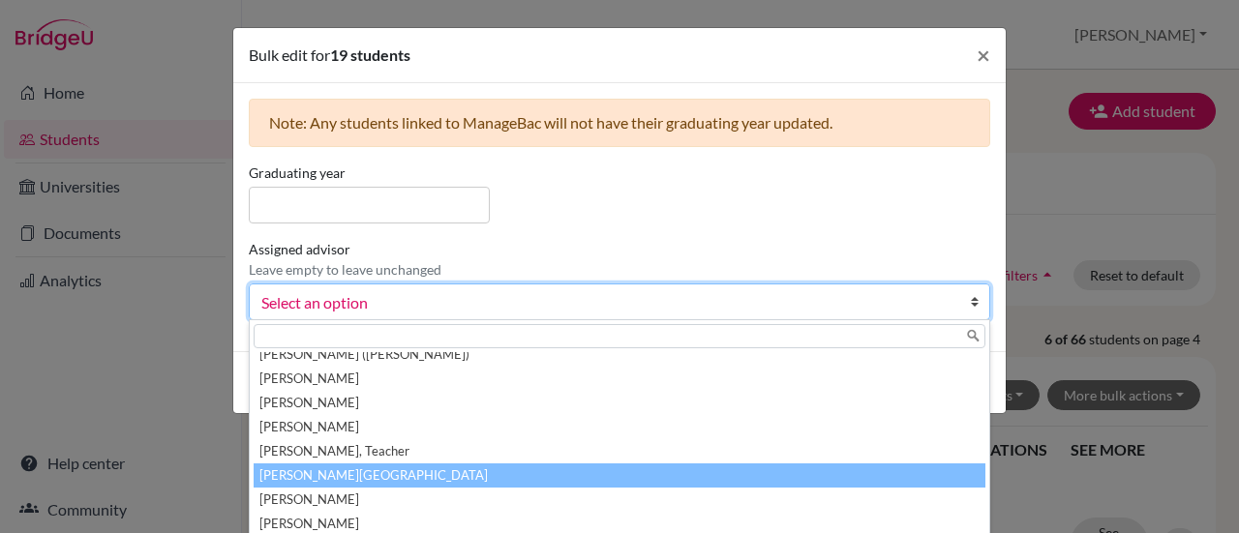
click at [630, 469] on li "[PERSON_NAME][GEOGRAPHIC_DATA]" at bounding box center [620, 476] width 732 height 24
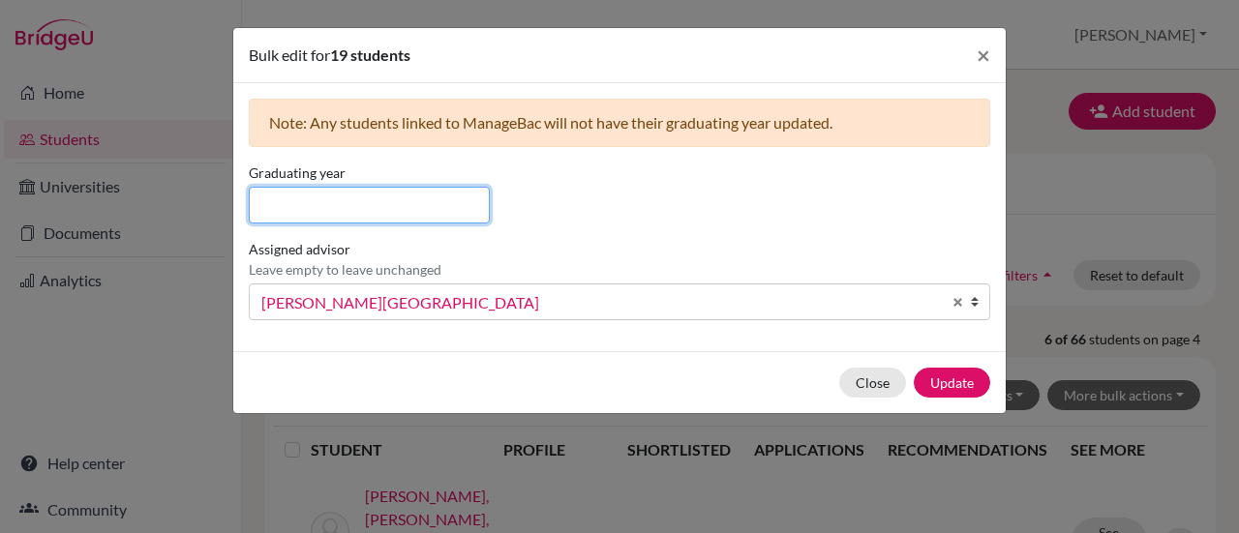
click at [416, 203] on input at bounding box center [369, 205] width 241 height 37
type input "2028"
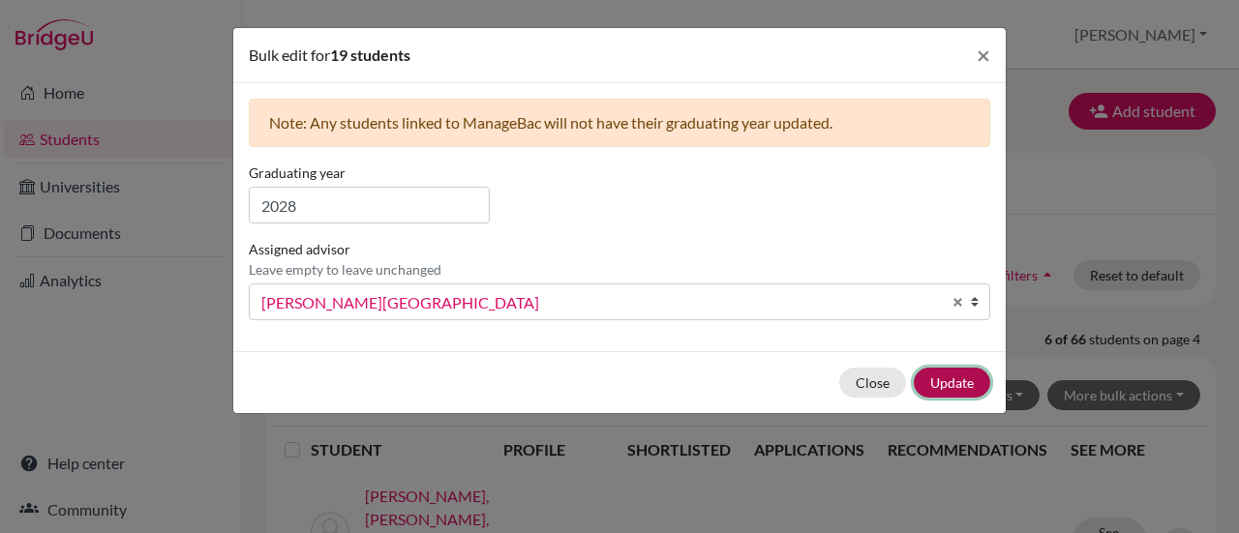
click at [948, 382] on button "Update" at bounding box center [952, 383] width 76 height 30
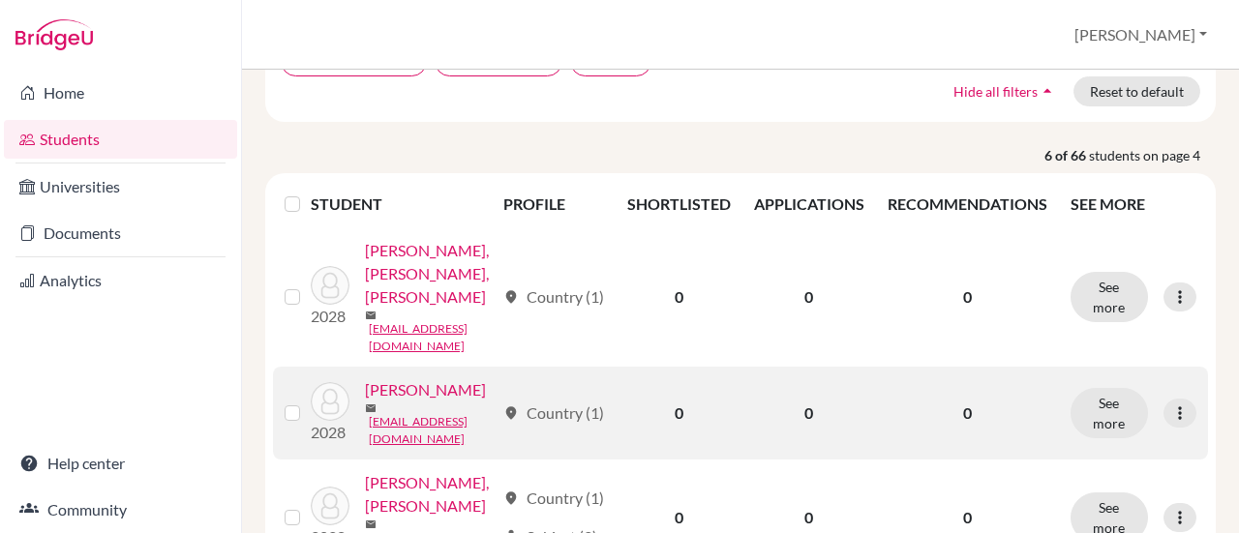
scroll to position [0, 0]
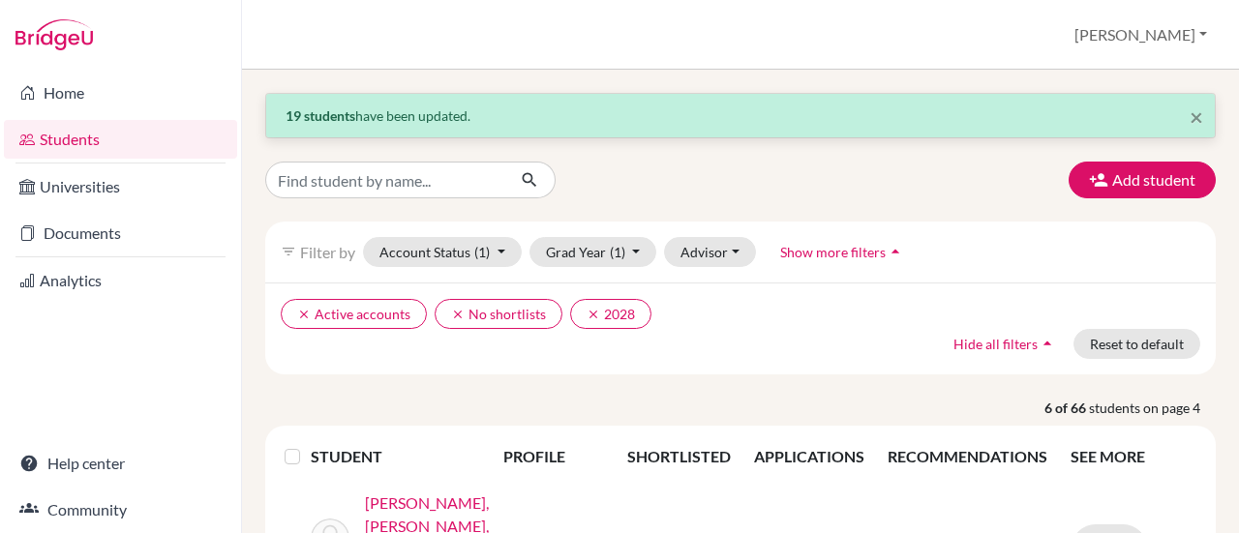
click at [850, 178] on div "Add student" at bounding box center [741, 180] width 980 height 37
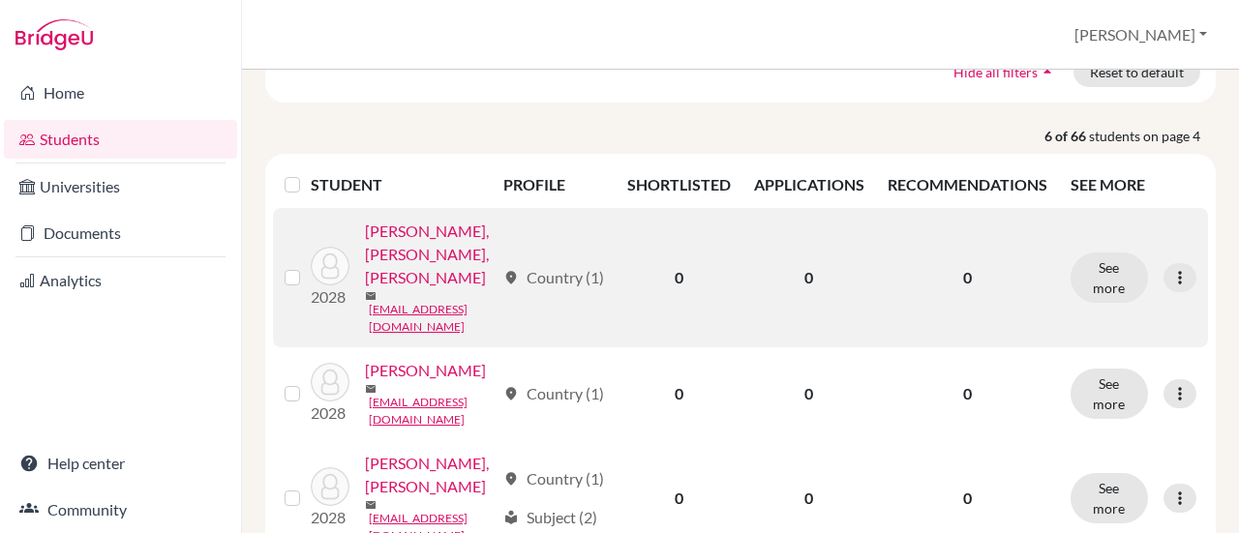
scroll to position [97, 0]
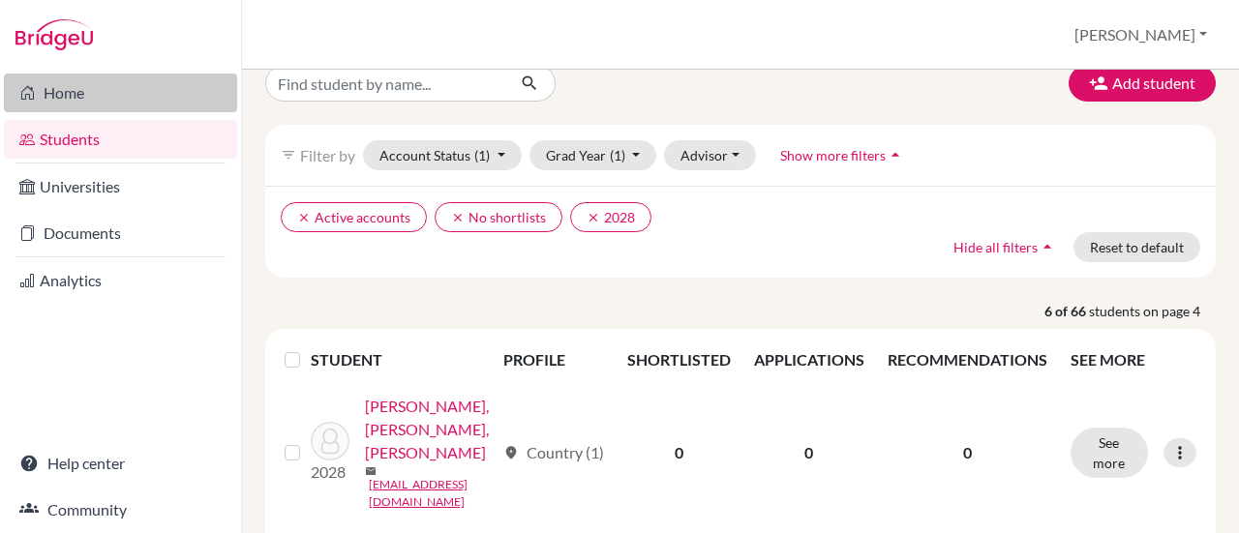
click at [68, 94] on link "Home" at bounding box center [120, 93] width 233 height 39
